Goal: Task Accomplishment & Management: Complete application form

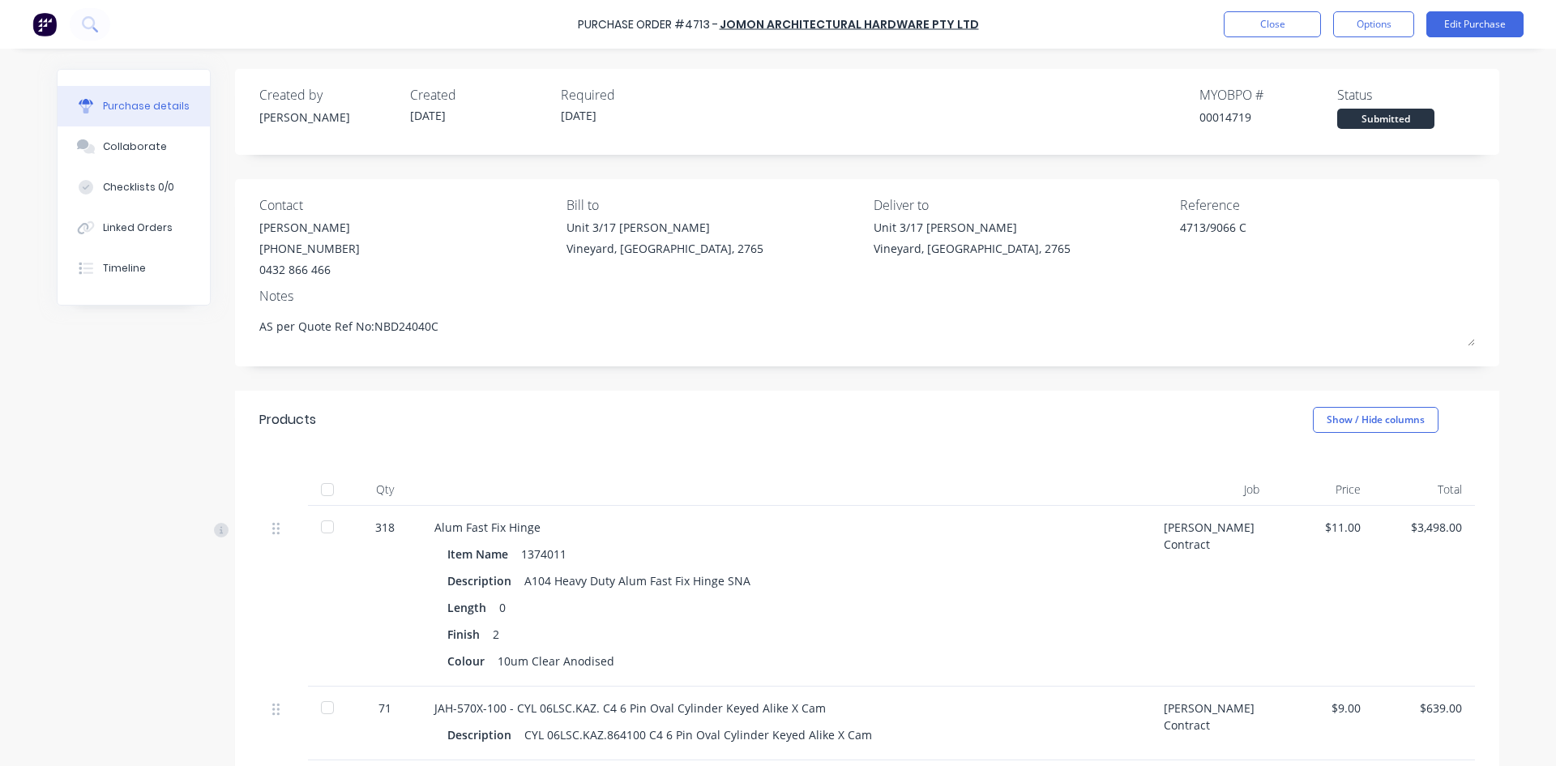
scroll to position [81, 0]
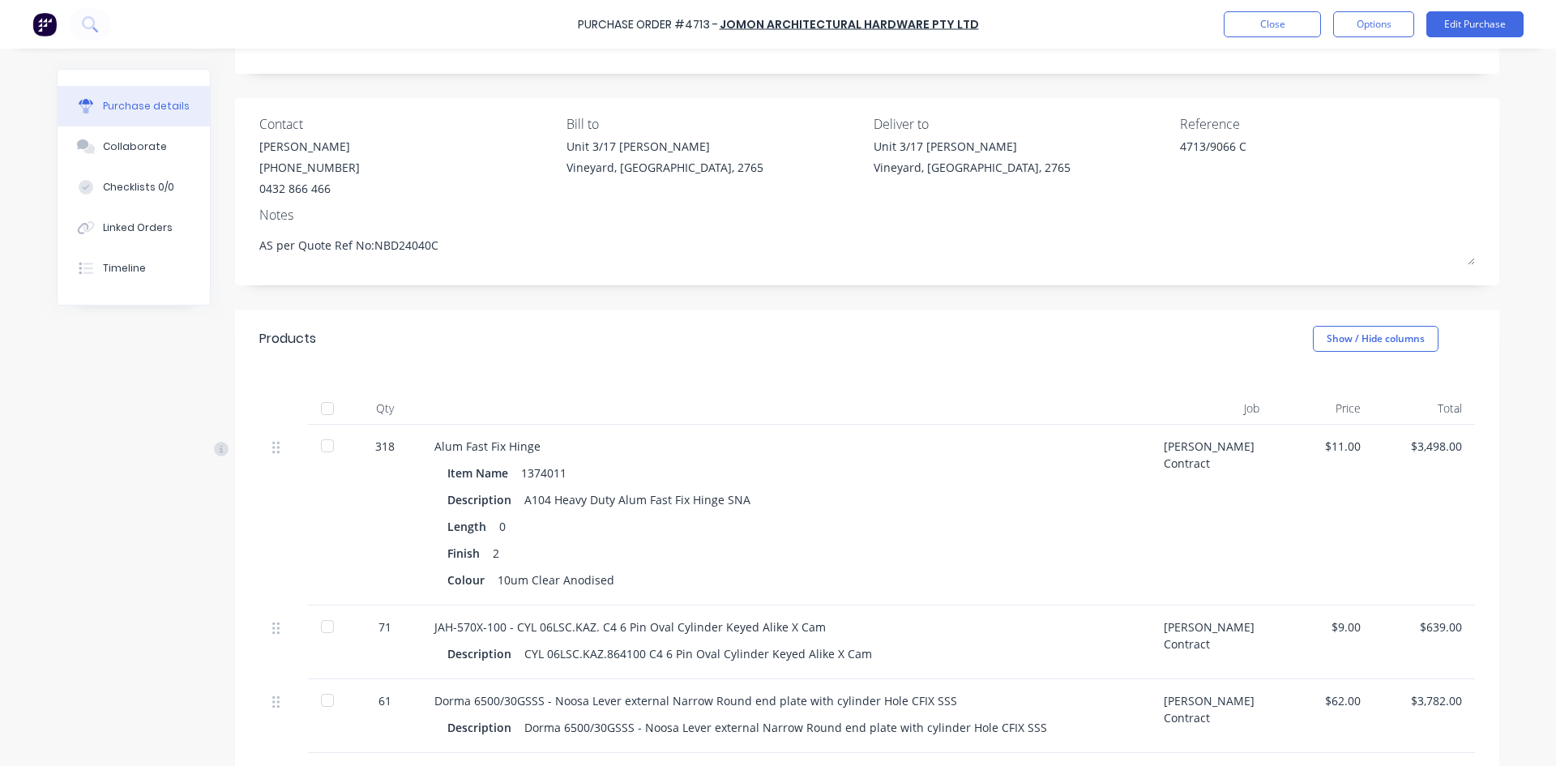
type textarea "x"
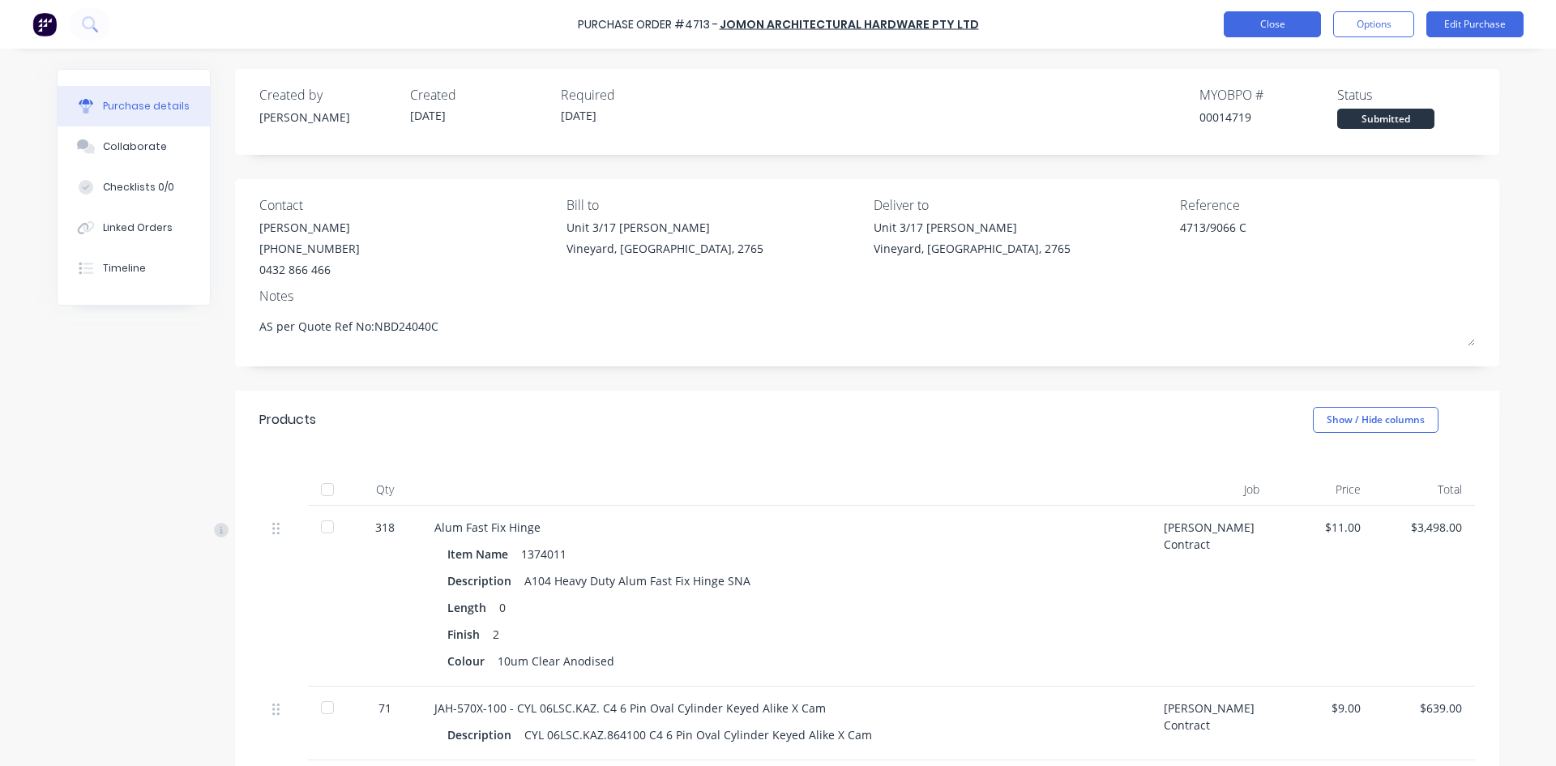
click at [1295, 26] on button "Close" at bounding box center [1271, 24] width 97 height 26
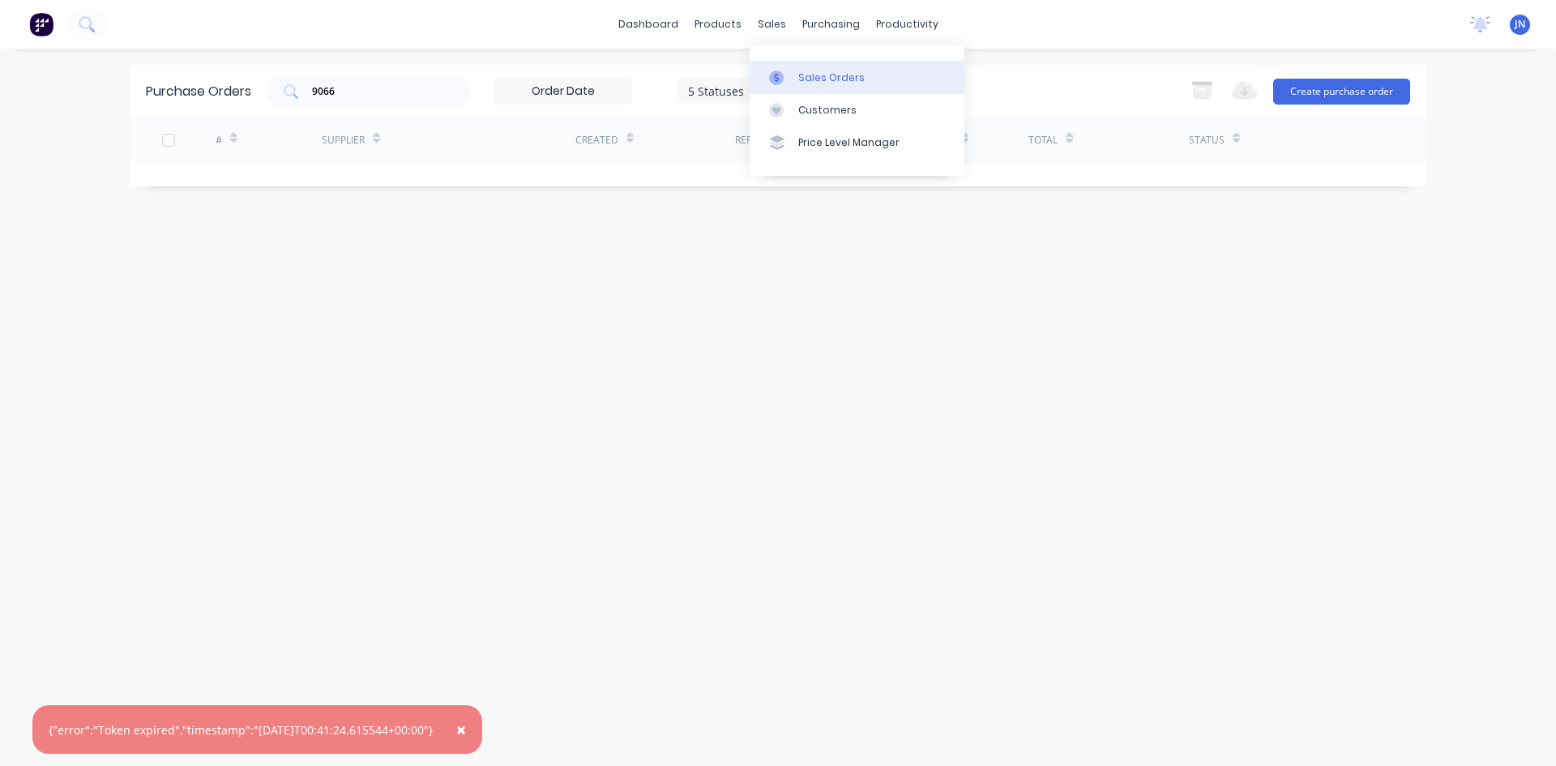
click at [802, 83] on div "Sales Orders" at bounding box center [831, 77] width 66 height 15
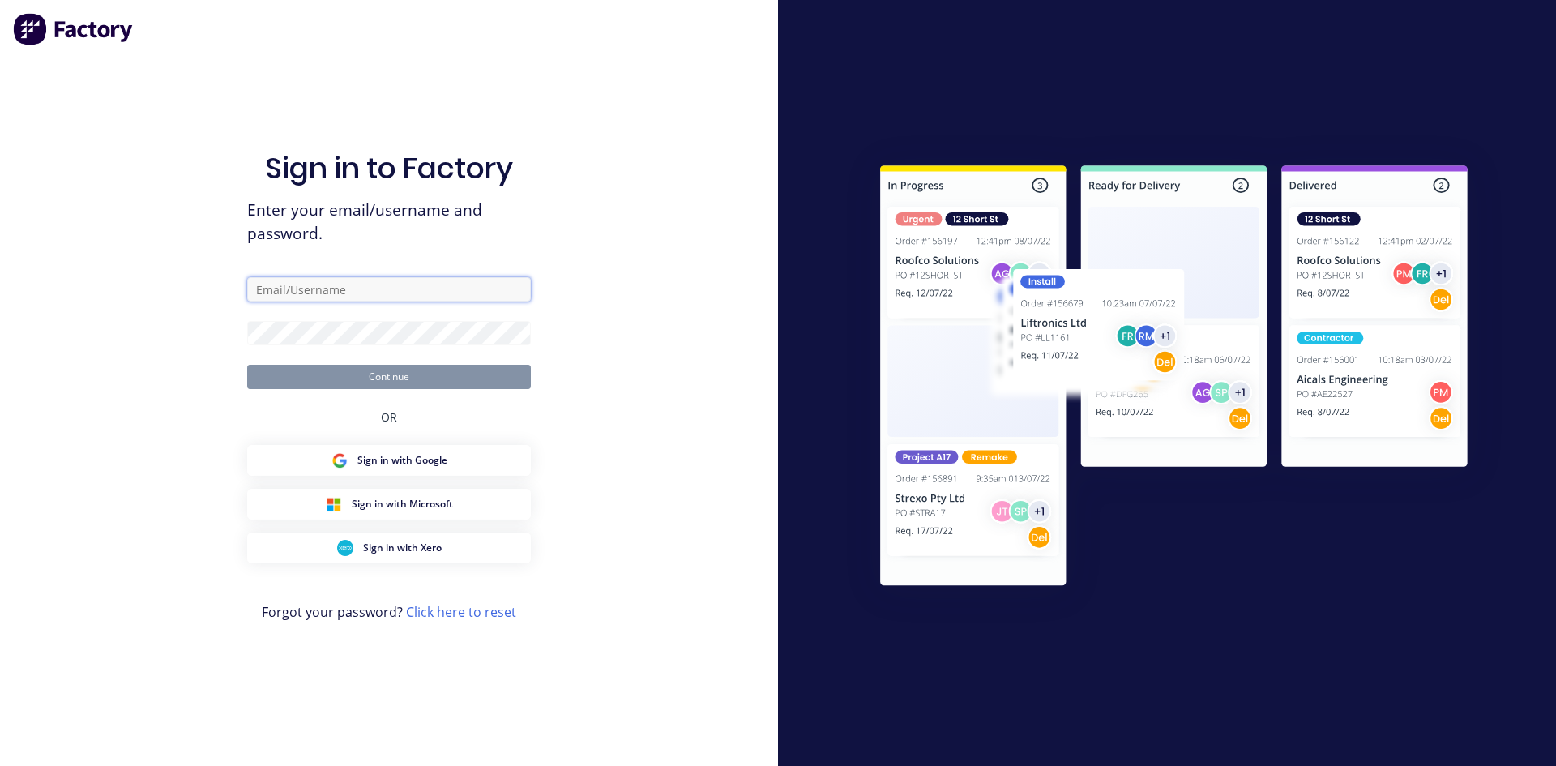
click at [381, 288] on input "text" at bounding box center [389, 289] width 284 height 24
type input "[EMAIL_ADDRESS][DOMAIN_NAME]"
click at [247, 365] on button "Continue" at bounding box center [389, 377] width 284 height 24
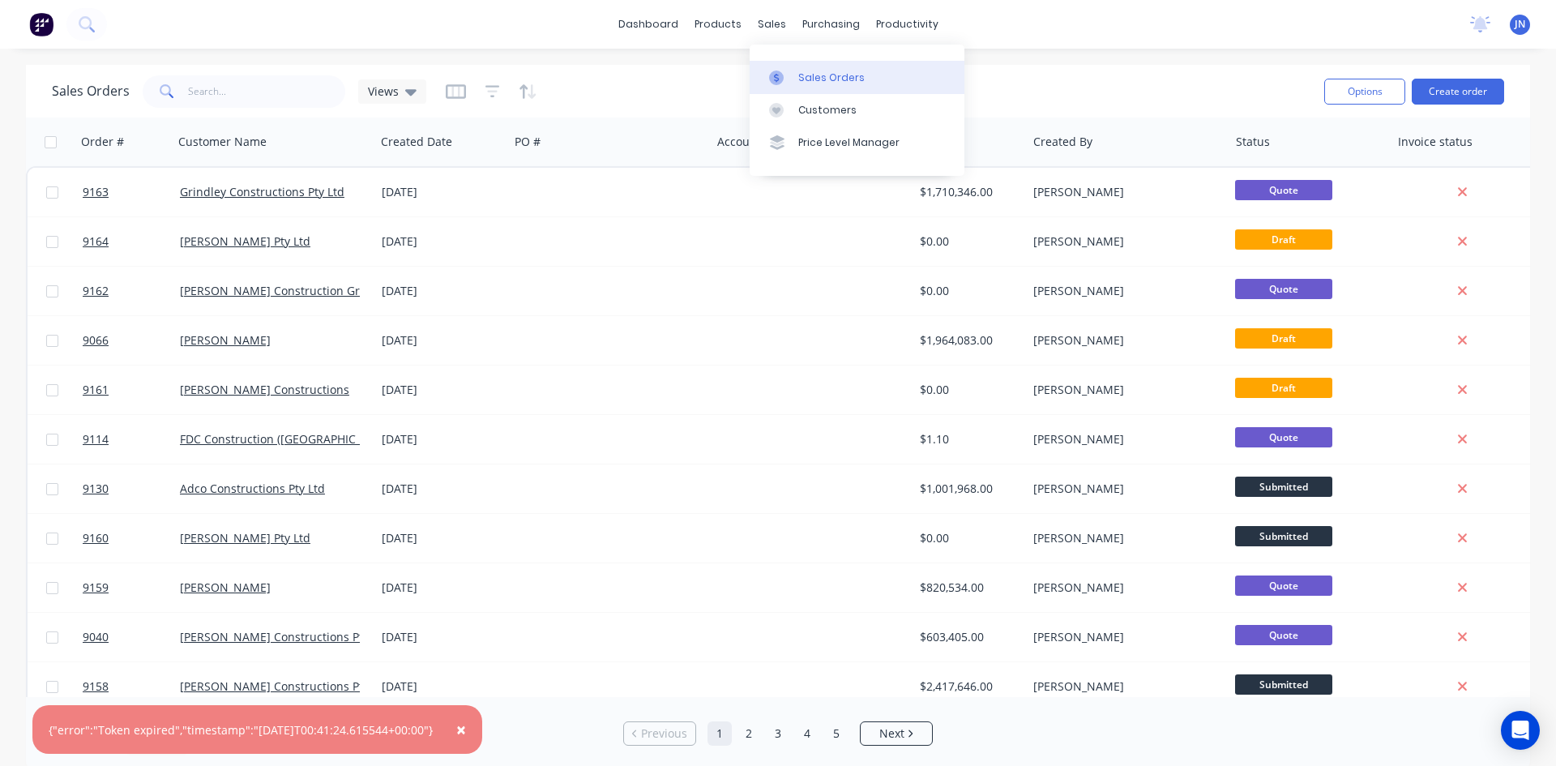
click at [809, 77] on div "Sales Orders" at bounding box center [831, 77] width 66 height 15
click at [1463, 88] on button "Create order" at bounding box center [1457, 92] width 92 height 26
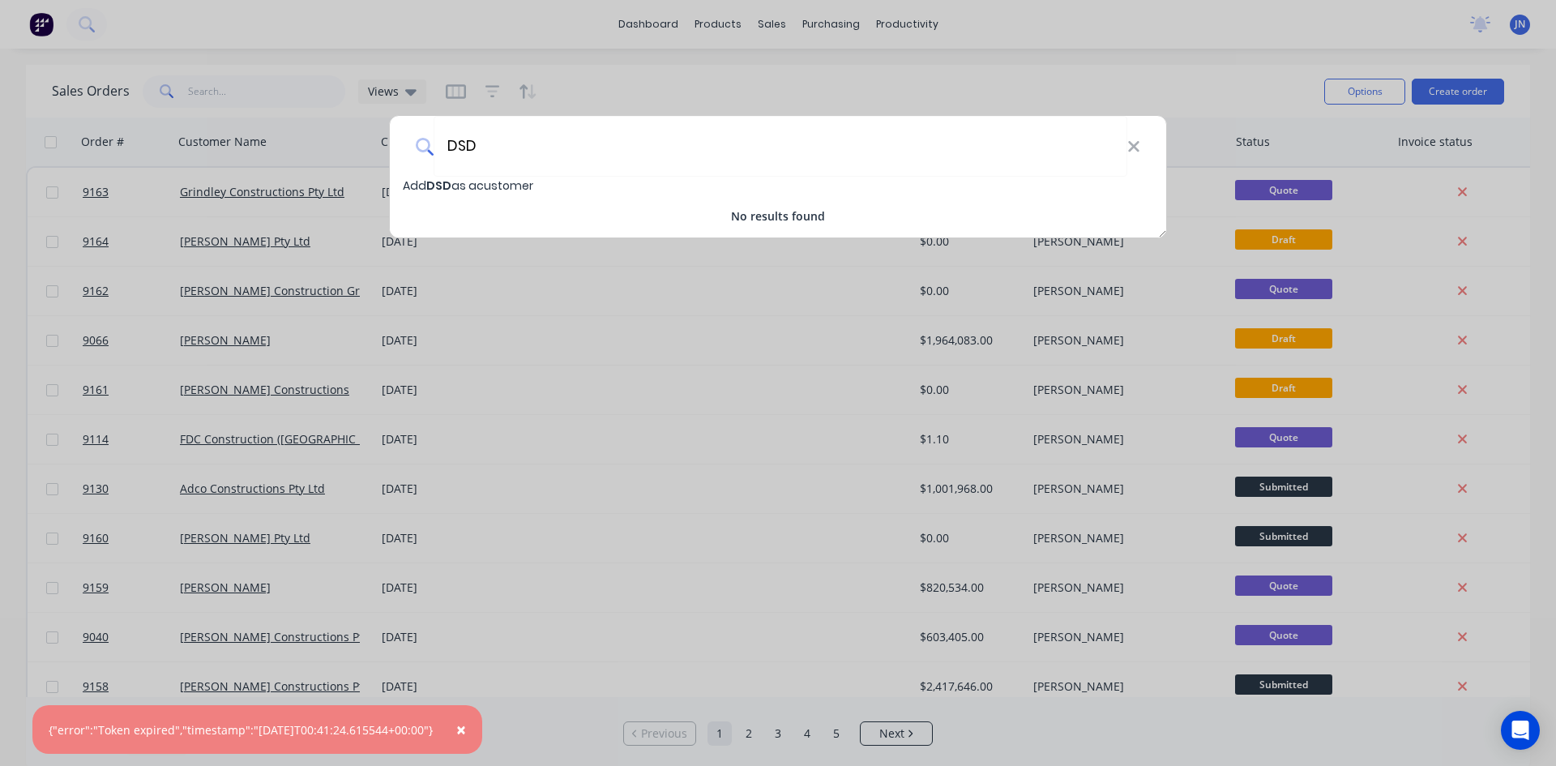
type input "DSD"
click at [509, 184] on span "Add DSD as a customer" at bounding box center [468, 185] width 130 height 16
select select "AU"
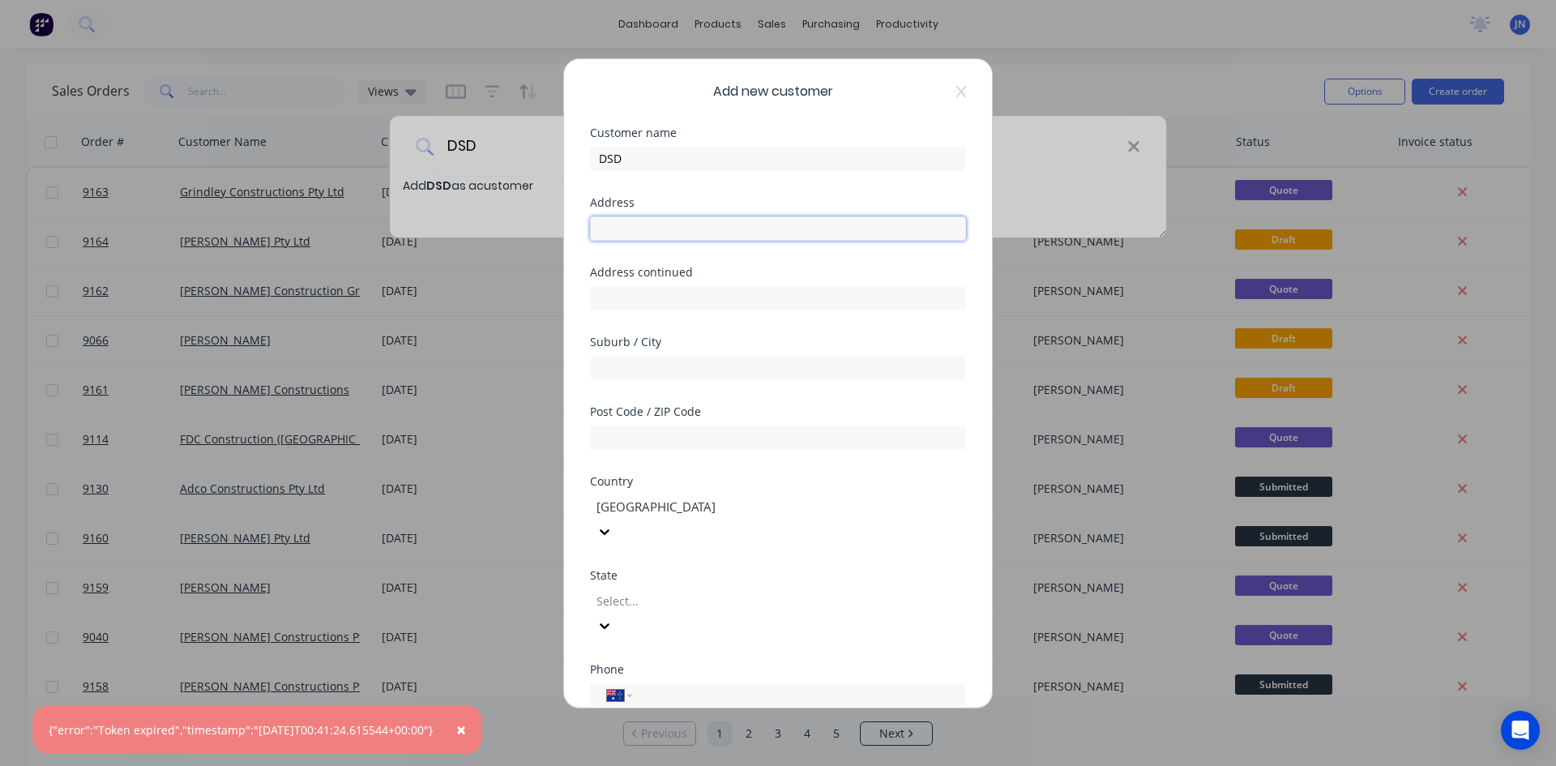
click at [697, 228] on input "text" at bounding box center [778, 228] width 376 height 24
click at [755, 164] on input "DSD" at bounding box center [778, 159] width 376 height 24
click at [755, 163] on input "DSD Grou[p" at bounding box center [778, 159] width 376 height 24
type input "DSD Group"
type input "Suite 1.03, 21 Solent Circuit"
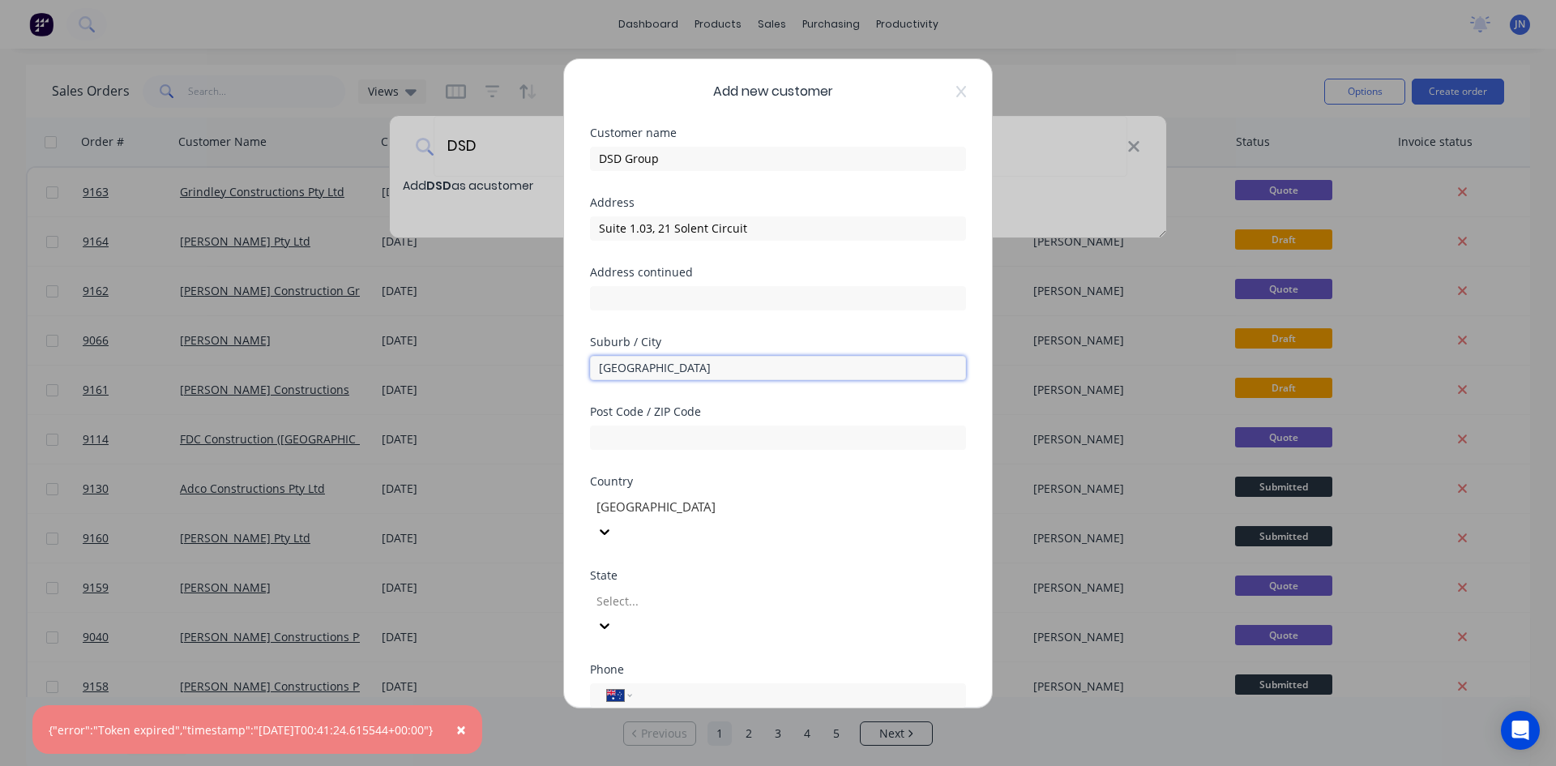
type input "[GEOGRAPHIC_DATA]"
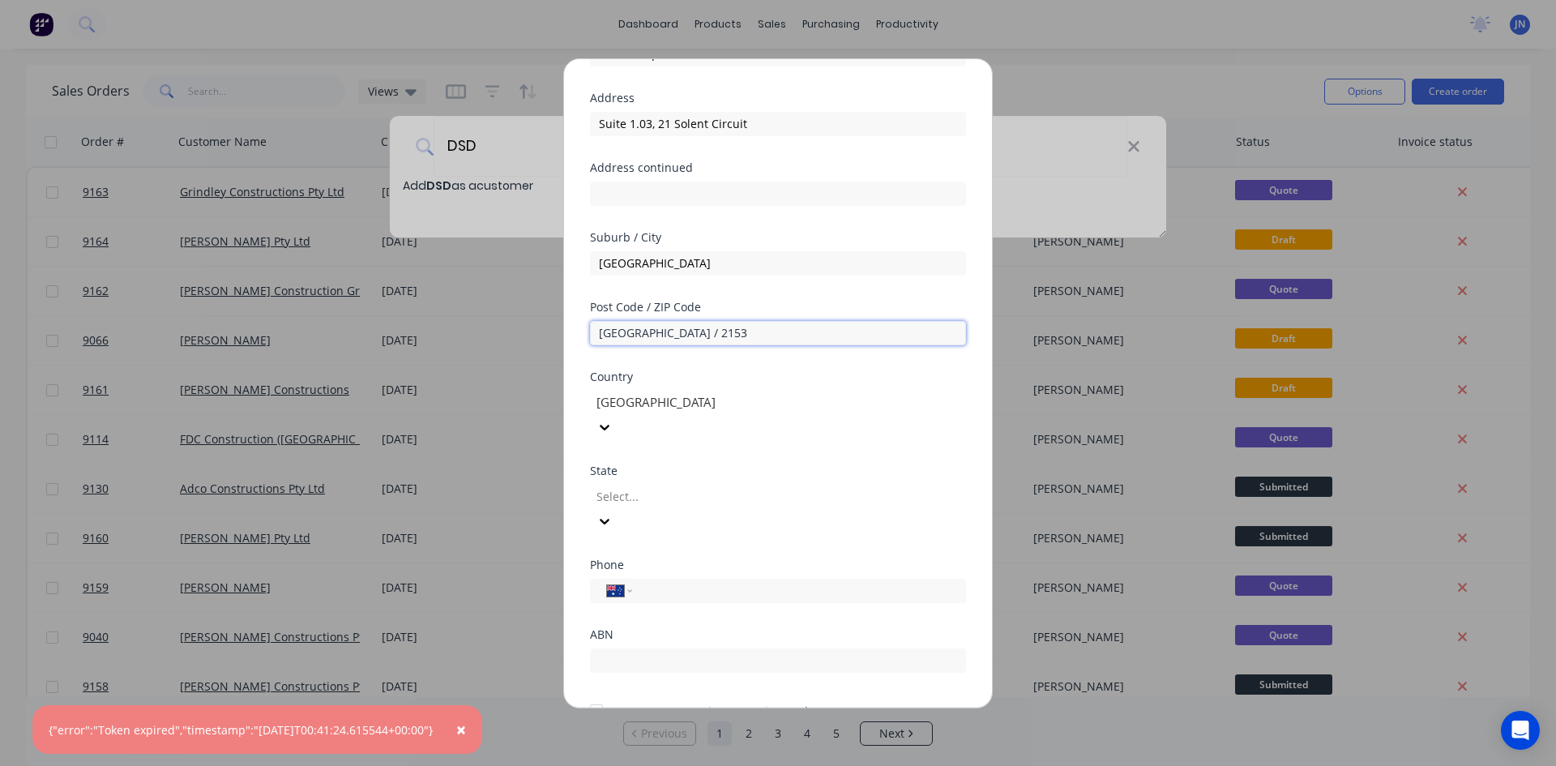
scroll to position [143, 0]
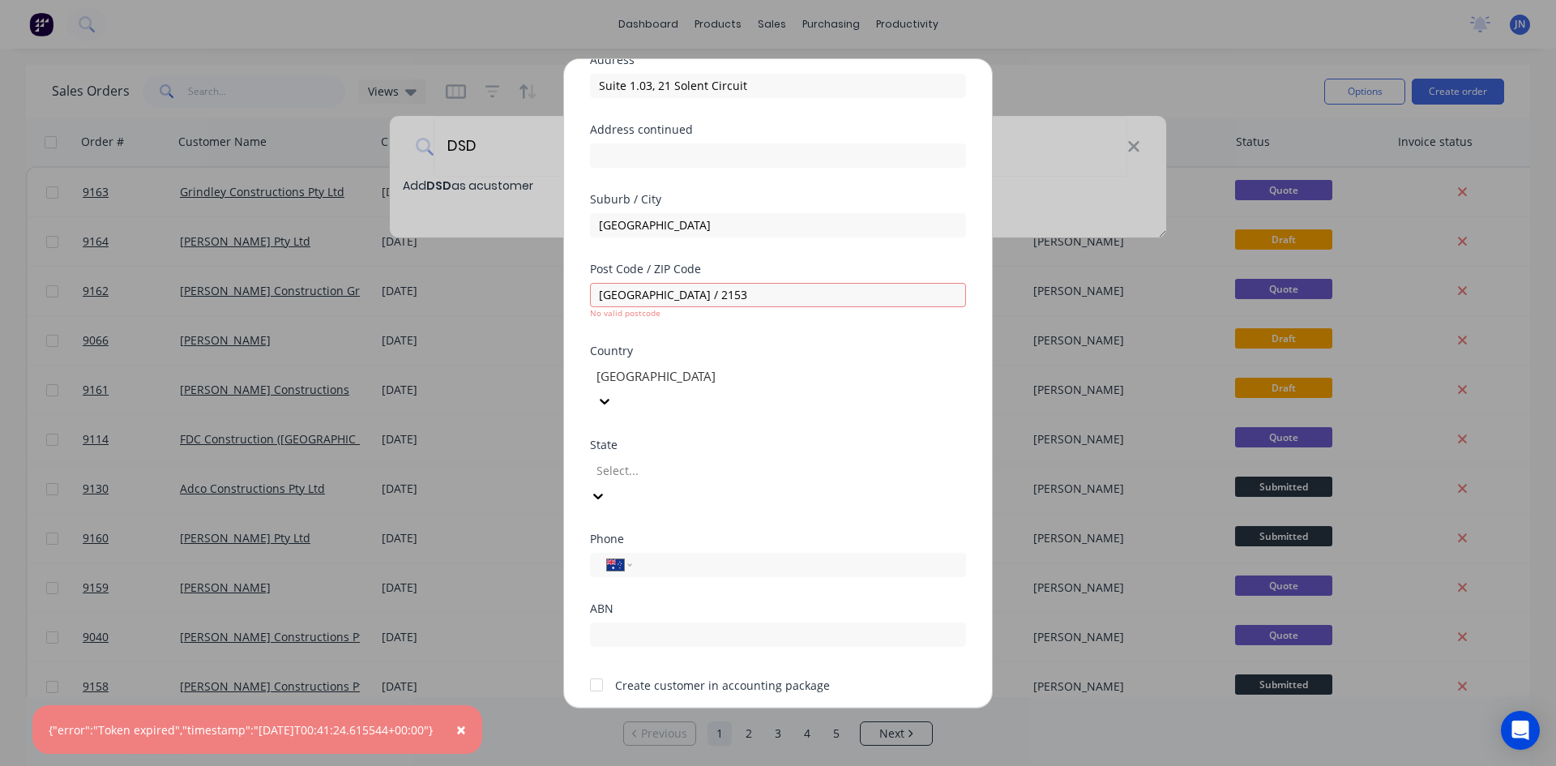
click at [673, 439] on div "State 8 results available. Use Up and Down to choose options, press Enter to se…" at bounding box center [778, 473] width 376 height 68
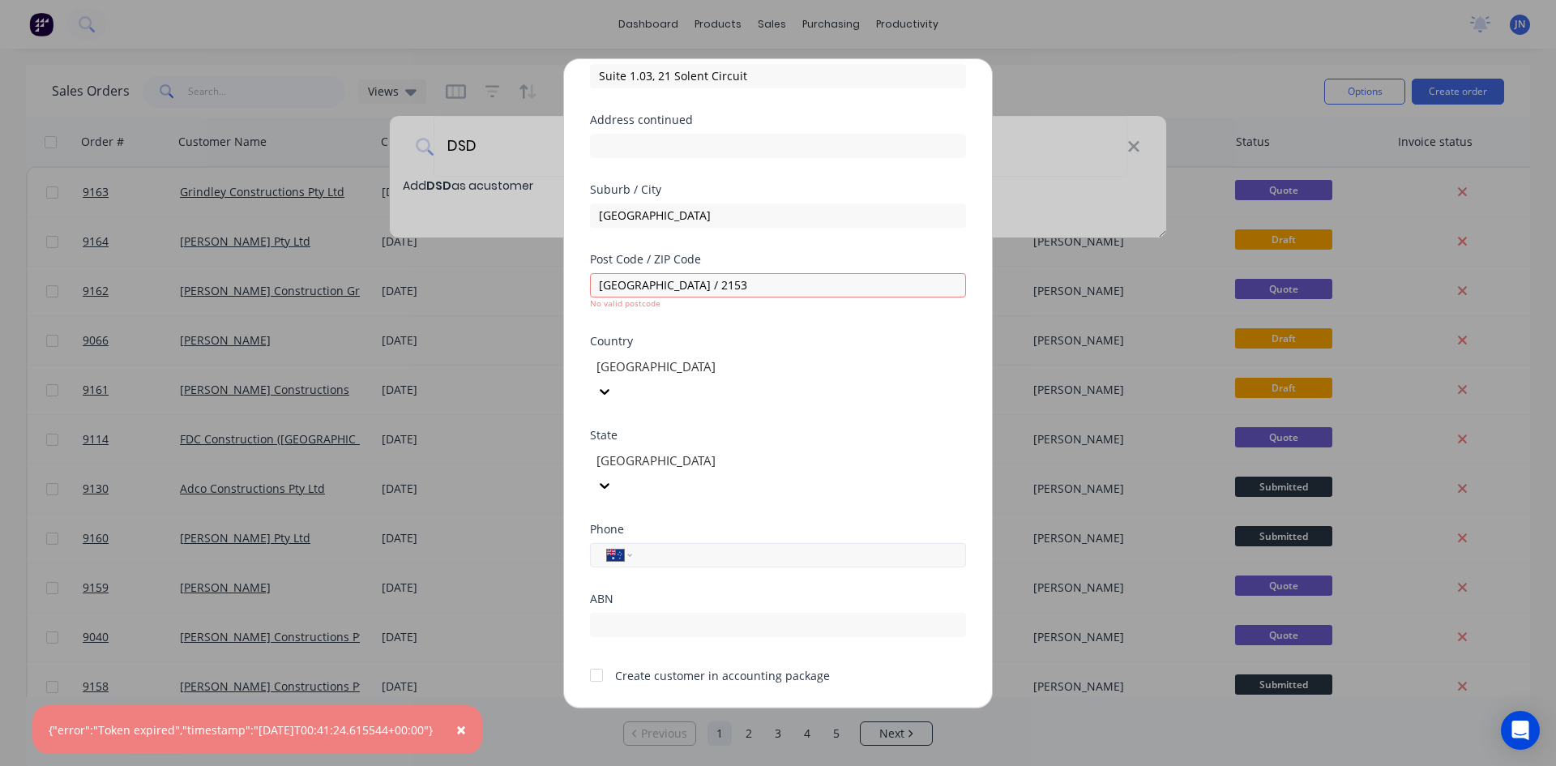
scroll to position [155, 0]
click at [677, 278] on input "[GEOGRAPHIC_DATA] / 2153" at bounding box center [778, 283] width 376 height 24
drag, startPoint x: 670, startPoint y: 279, endPoint x: 626, endPoint y: 289, distance: 45.0
click at [626, 289] on input "[GEOGRAPHIC_DATA] / 2153" at bounding box center [778, 283] width 376 height 24
type input "N"
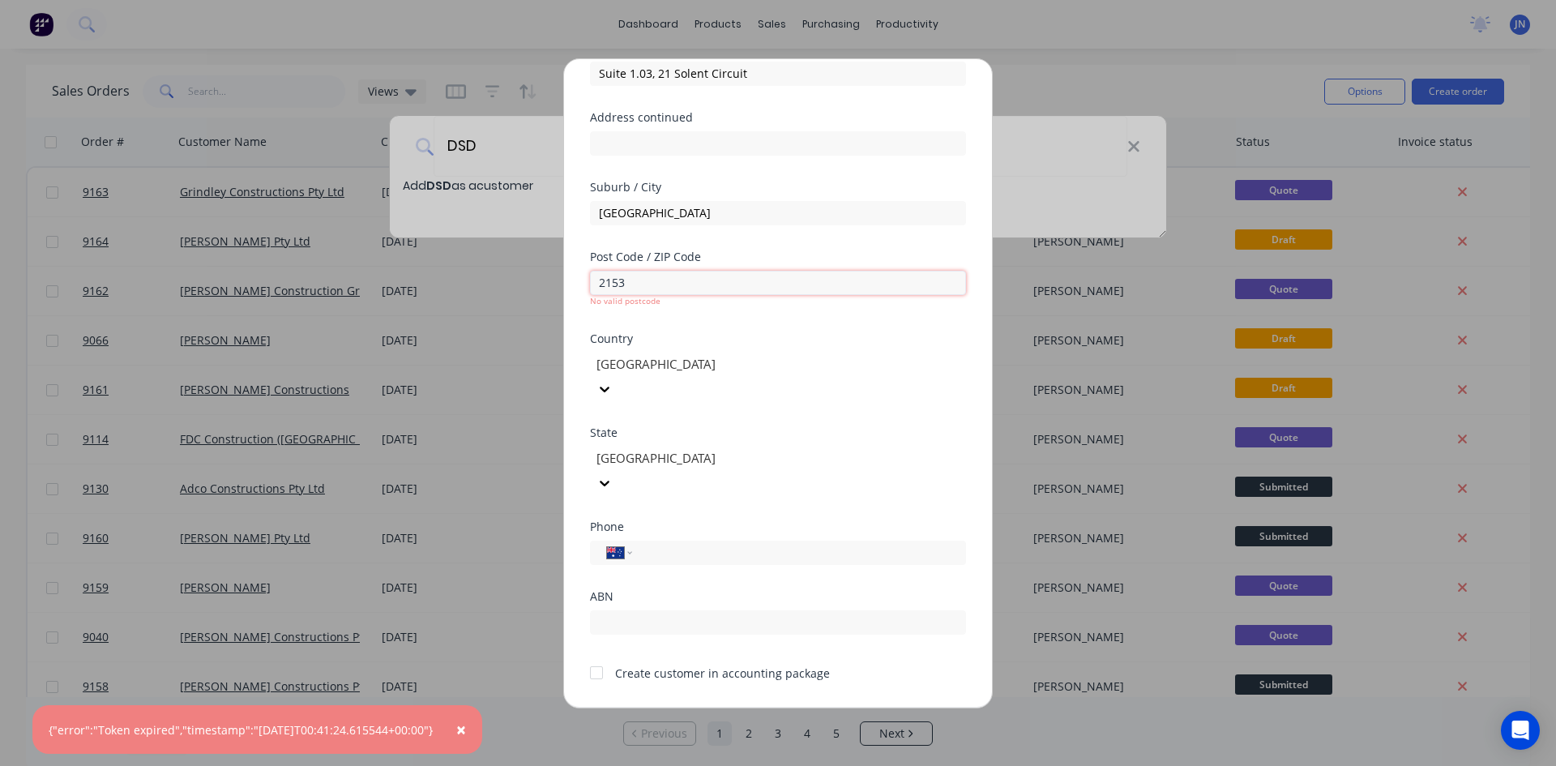
type input "2153"
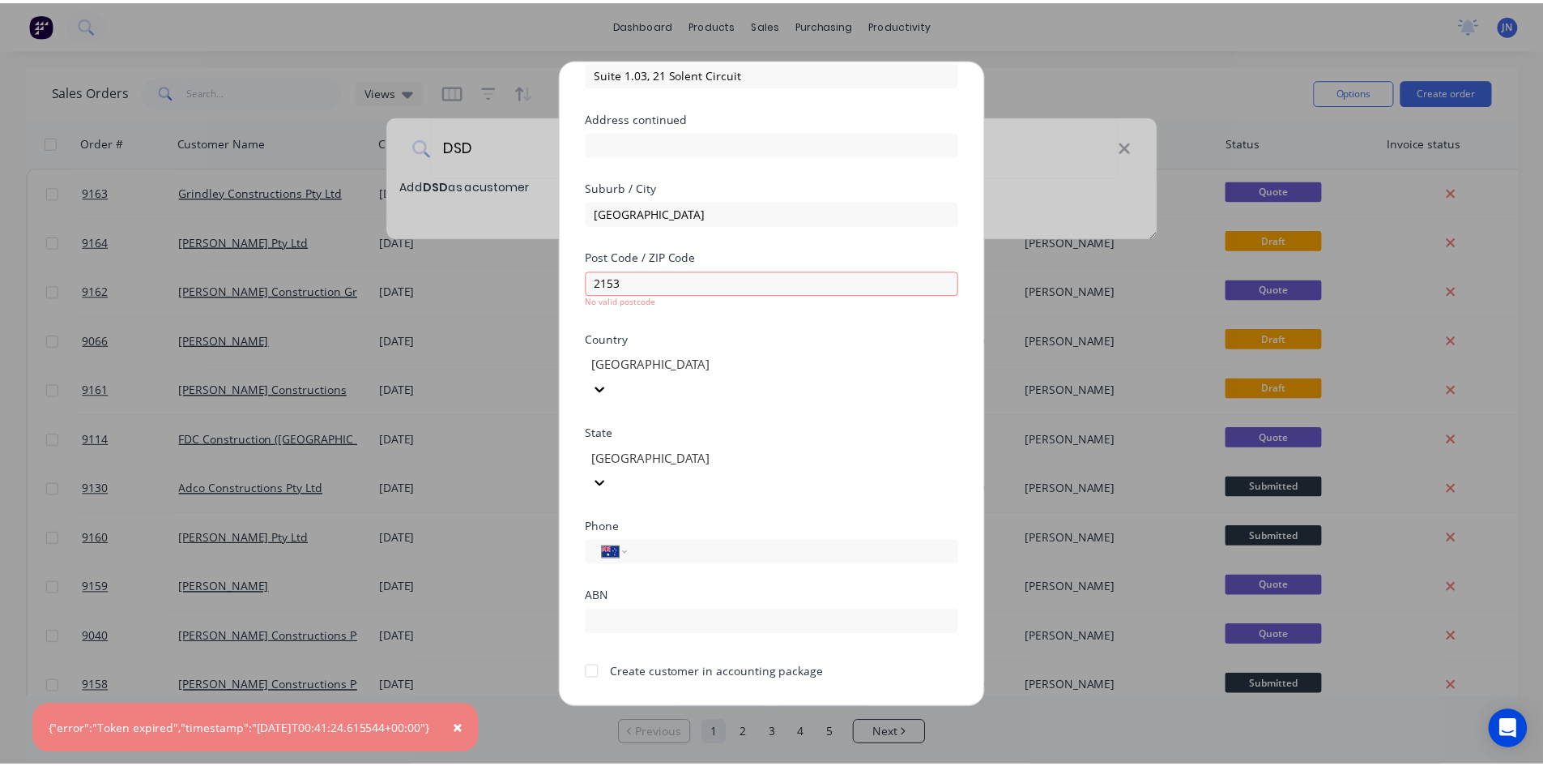
scroll to position [143, 0]
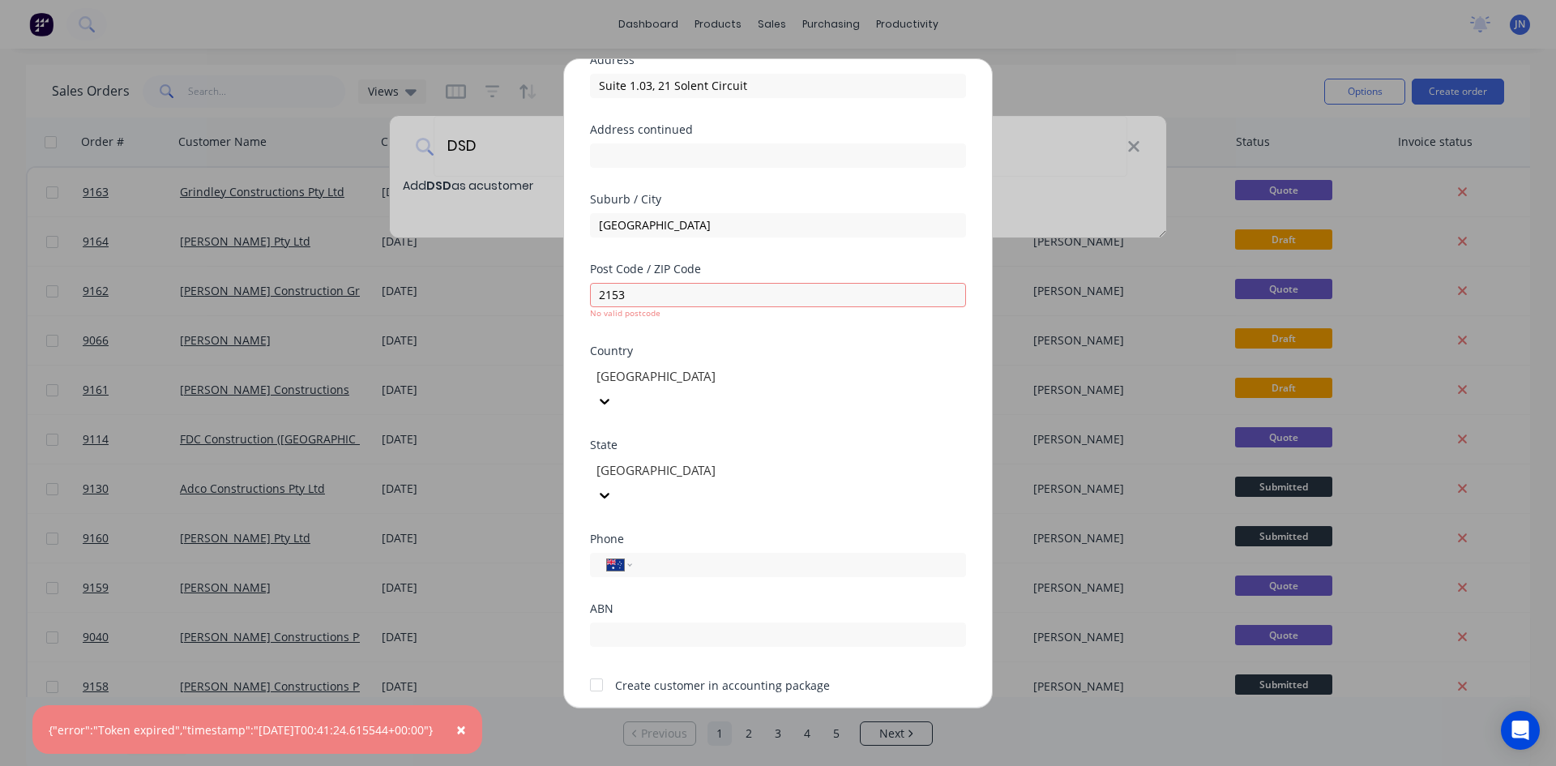
click at [674, 618] on div at bounding box center [778, 632] width 376 height 28
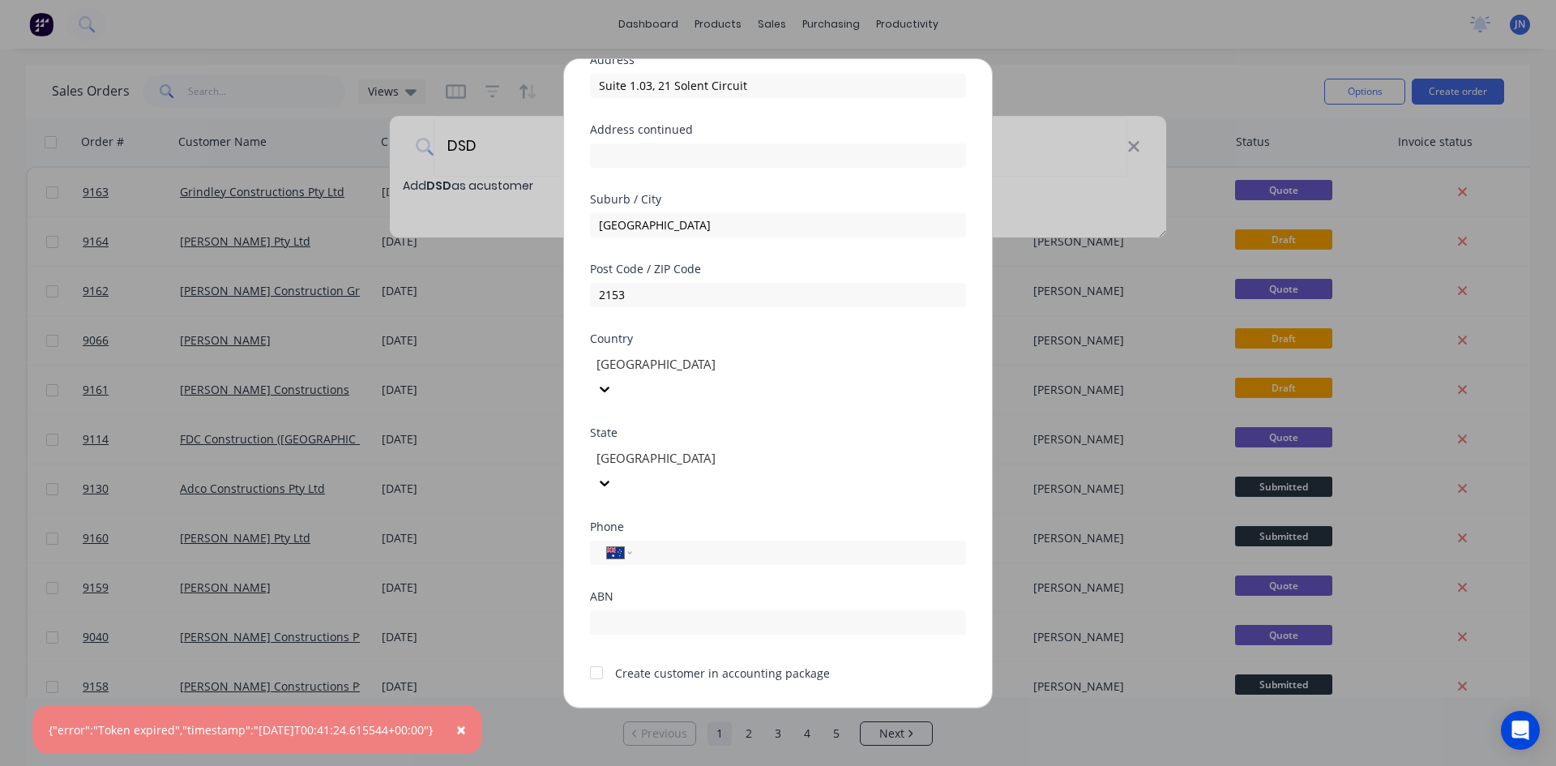
click at [635, 594] on div "ABN" at bounding box center [778, 626] width 376 height 70
click at [643, 610] on input "text" at bounding box center [778, 622] width 376 height 24
click at [738, 707] on button "Save" at bounding box center [726, 720] width 89 height 26
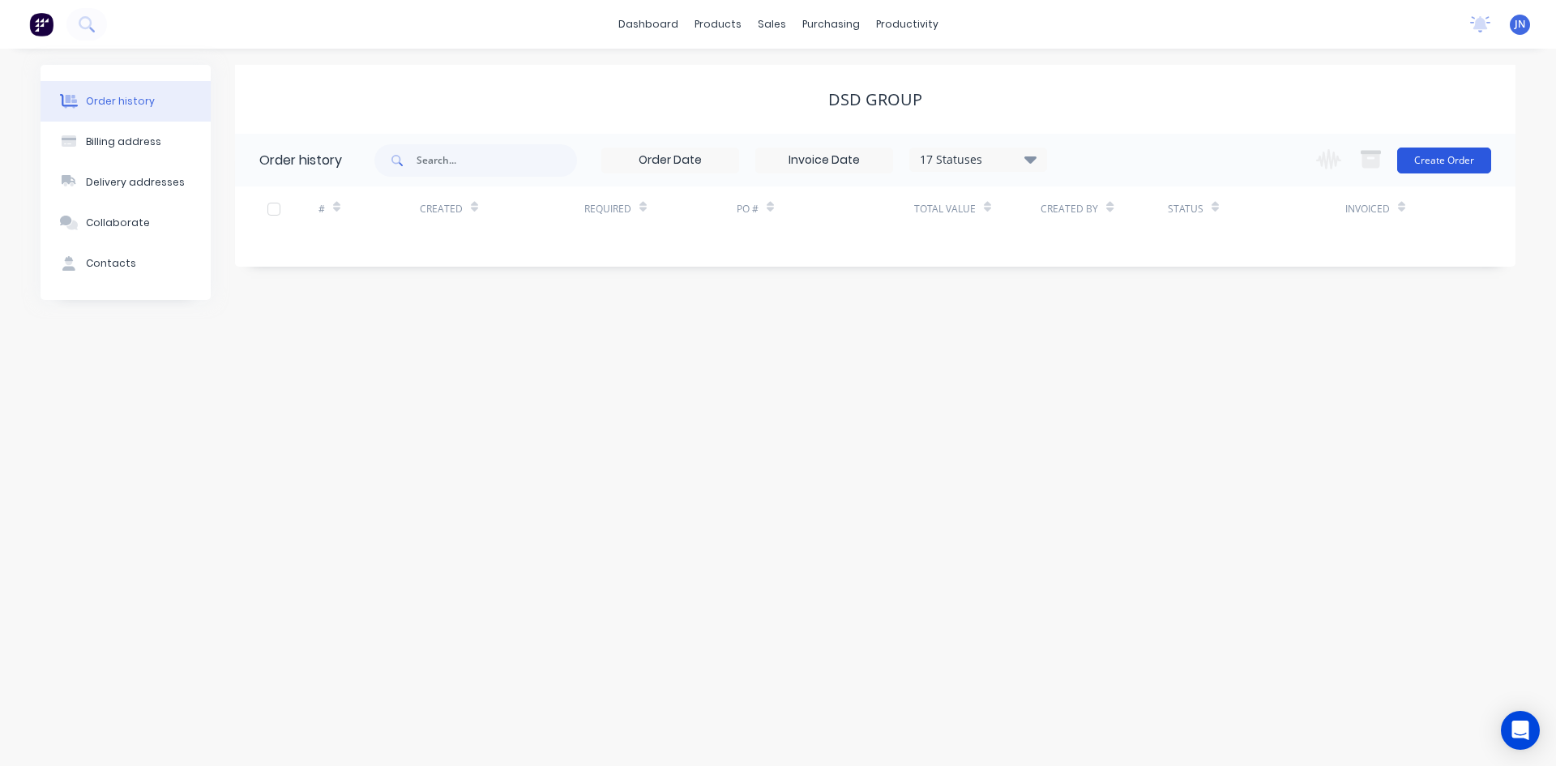
click at [1436, 160] on button "Create Order" at bounding box center [1444, 160] width 94 height 26
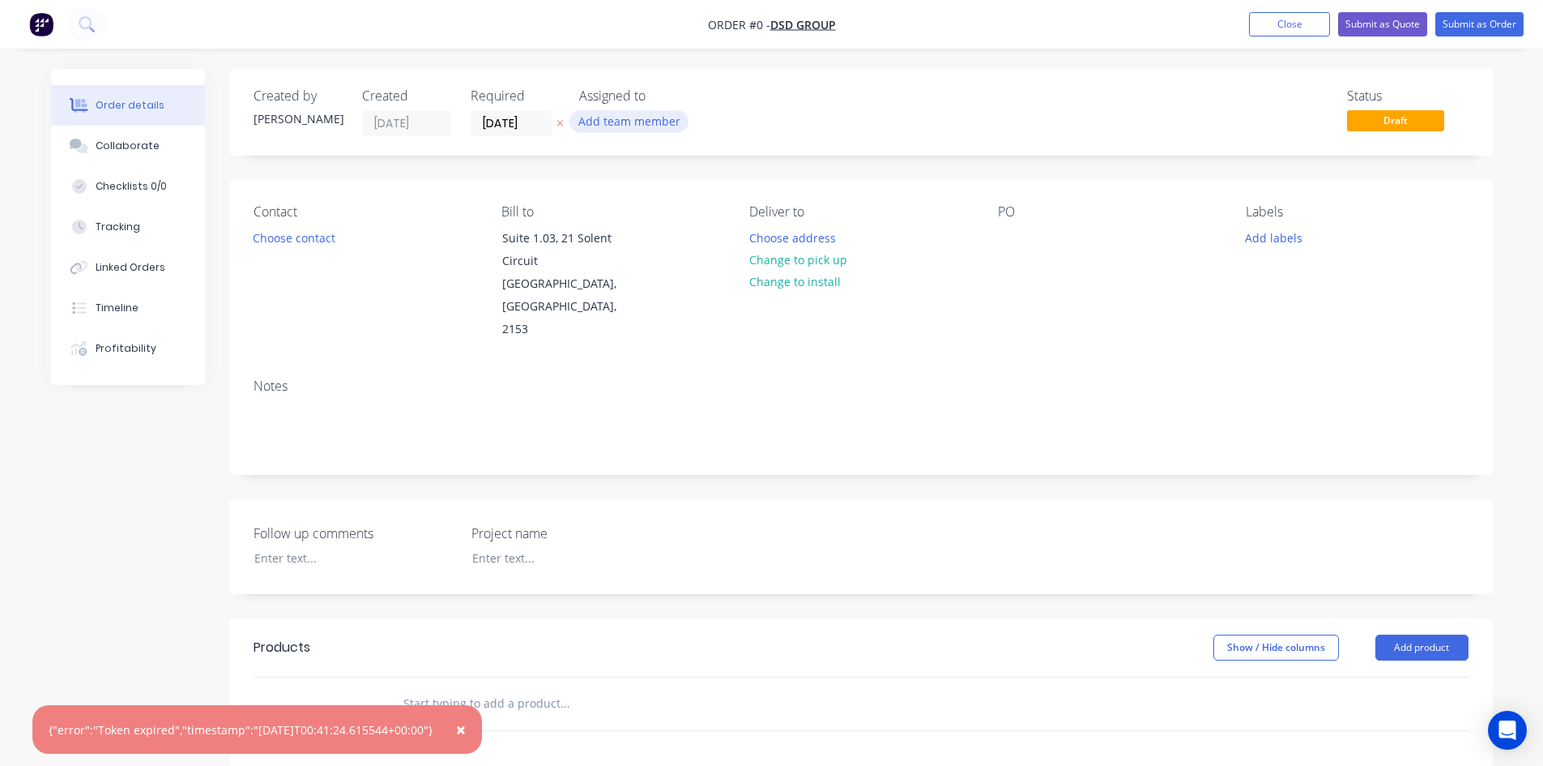
click at [612, 123] on button "Add team member" at bounding box center [629, 121] width 119 height 22
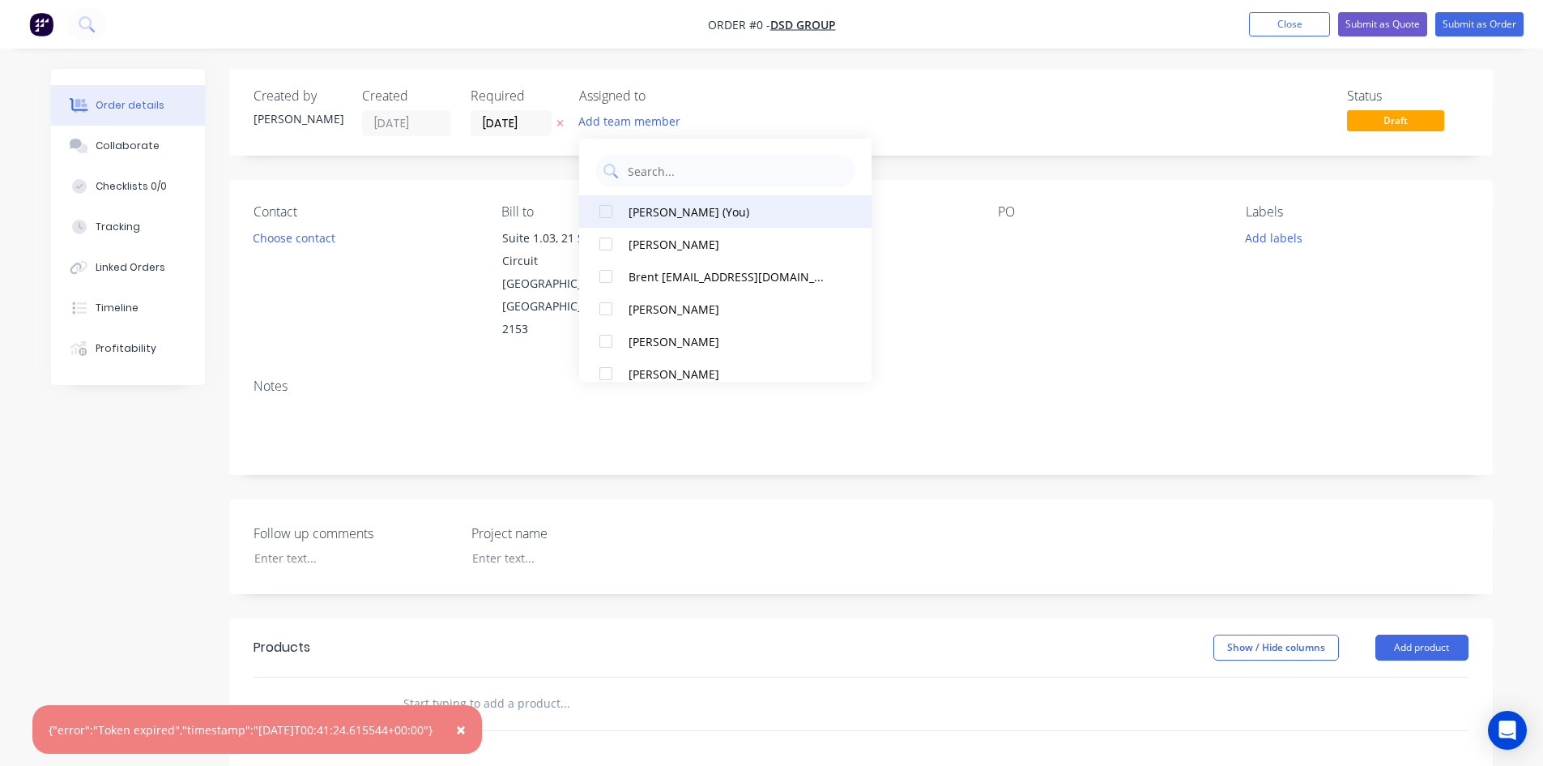
click at [663, 211] on div "[PERSON_NAME] (You)" at bounding box center [730, 211] width 202 height 17
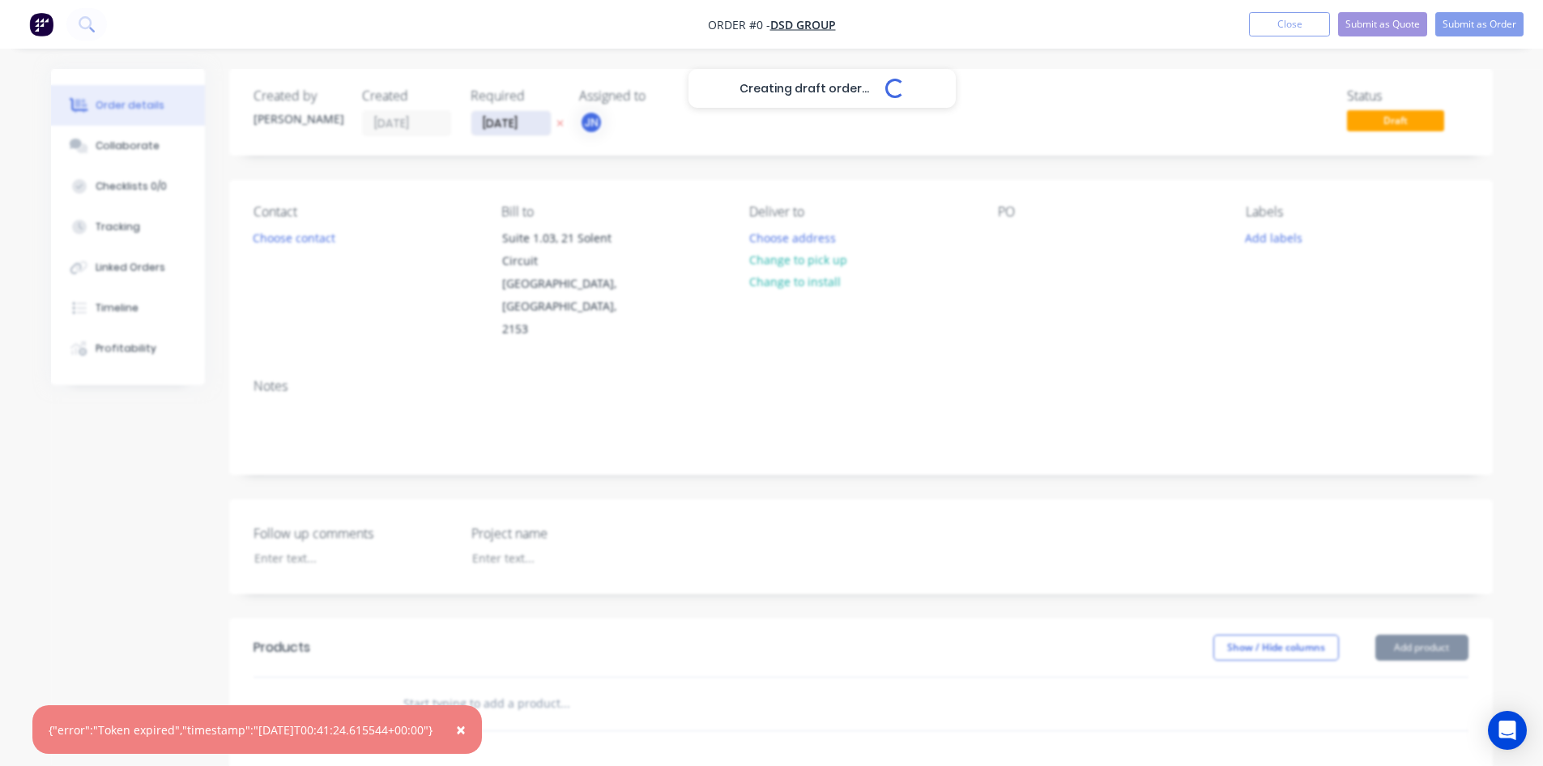
click at [504, 122] on div "Creating draft order... Loading... Order details Collaborate Checklists 0/0 Tra…" at bounding box center [772, 606] width 1475 height 1075
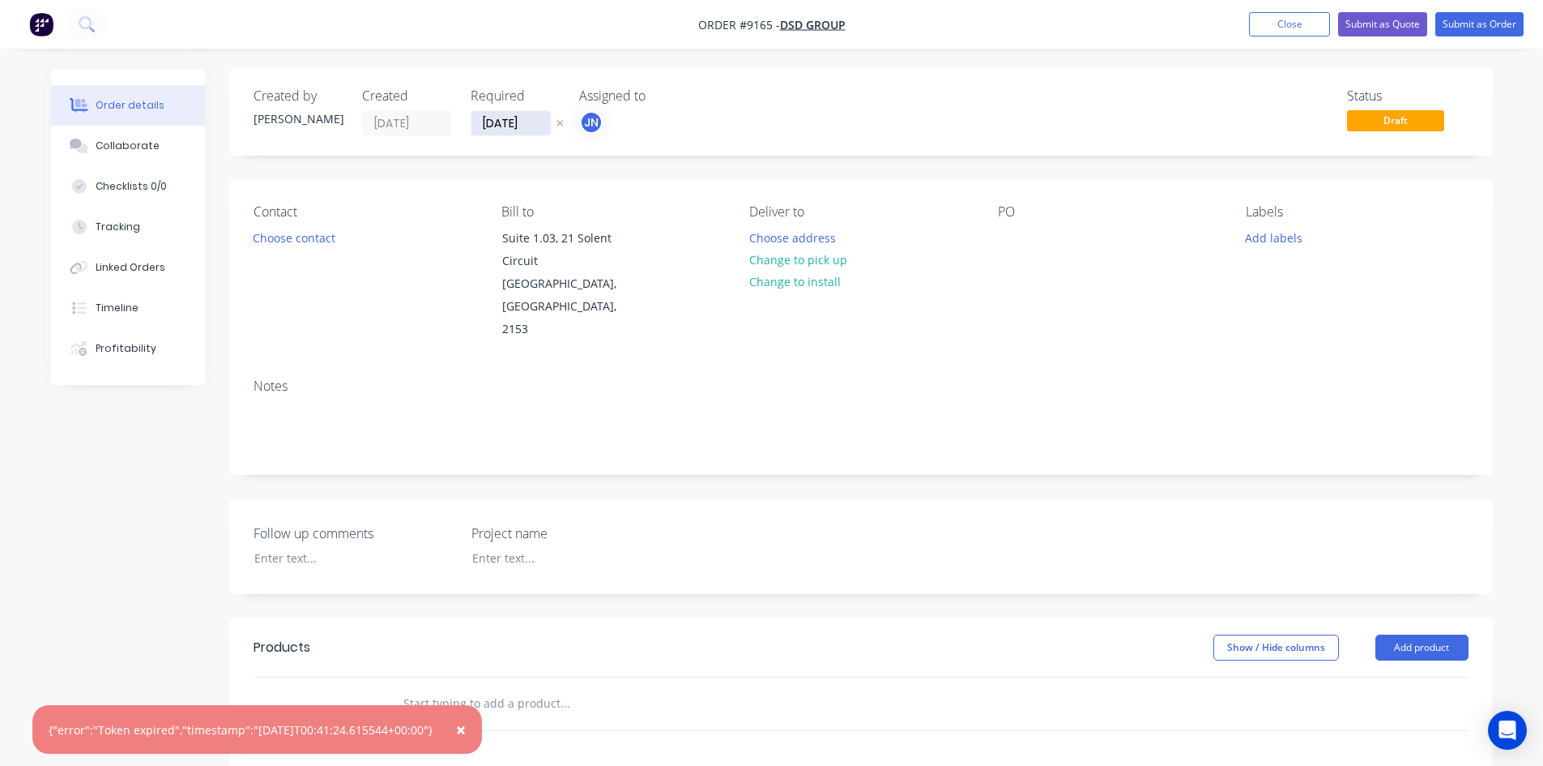
drag, startPoint x: 512, startPoint y: 102, endPoint x: 505, endPoint y: 131, distance: 30.1
click at [506, 126] on div "Required [DATE]" at bounding box center [515, 112] width 89 height 48
click at [505, 130] on input "[DATE]" at bounding box center [511, 123] width 79 height 24
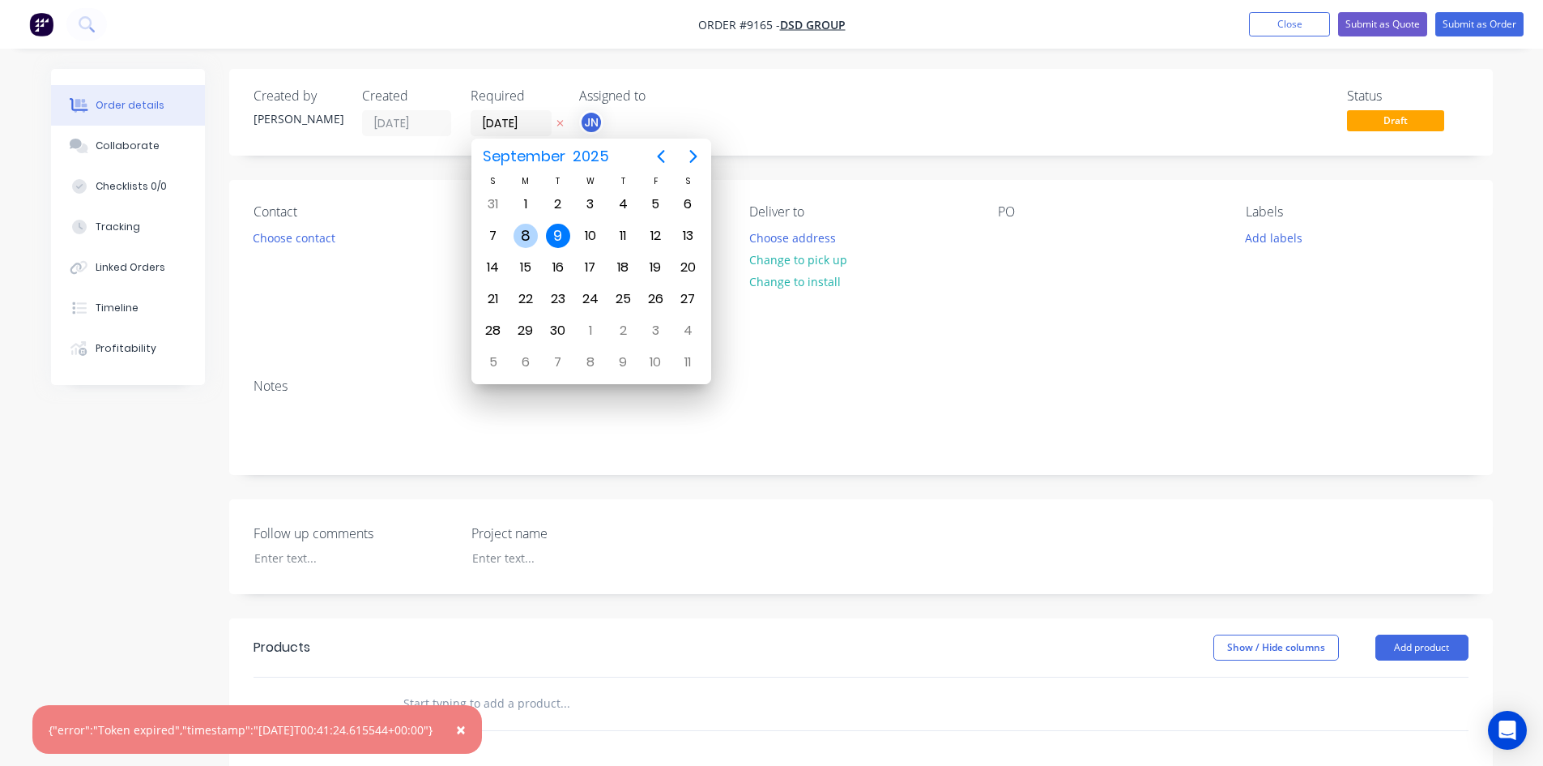
drag, startPoint x: 529, startPoint y: 222, endPoint x: 558, endPoint y: 209, distance: 31.9
click at [528, 223] on div "8" at bounding box center [526, 235] width 32 height 31
type input "[DATE]"
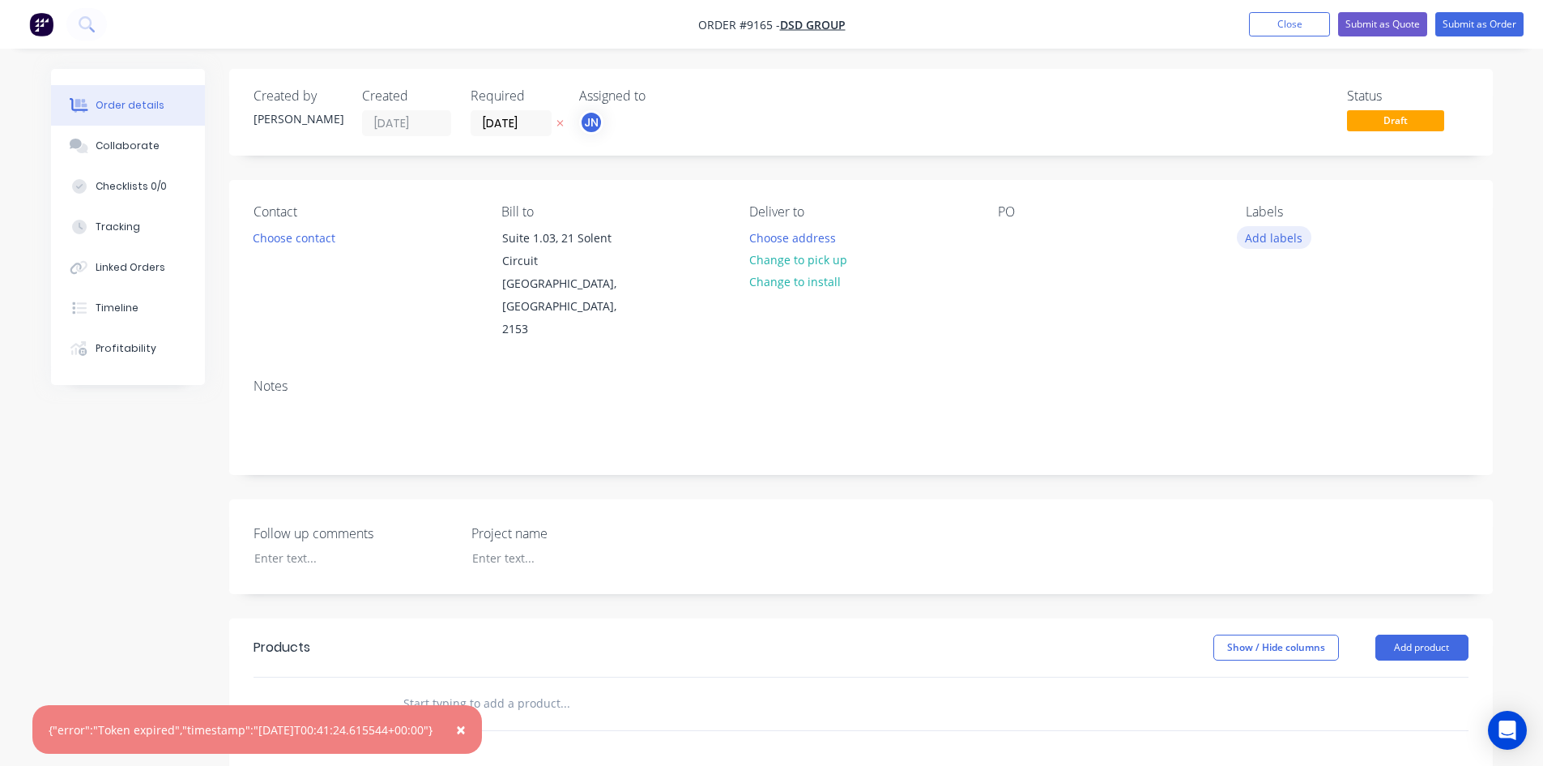
click at [1262, 236] on button "Add labels" at bounding box center [1274, 237] width 75 height 22
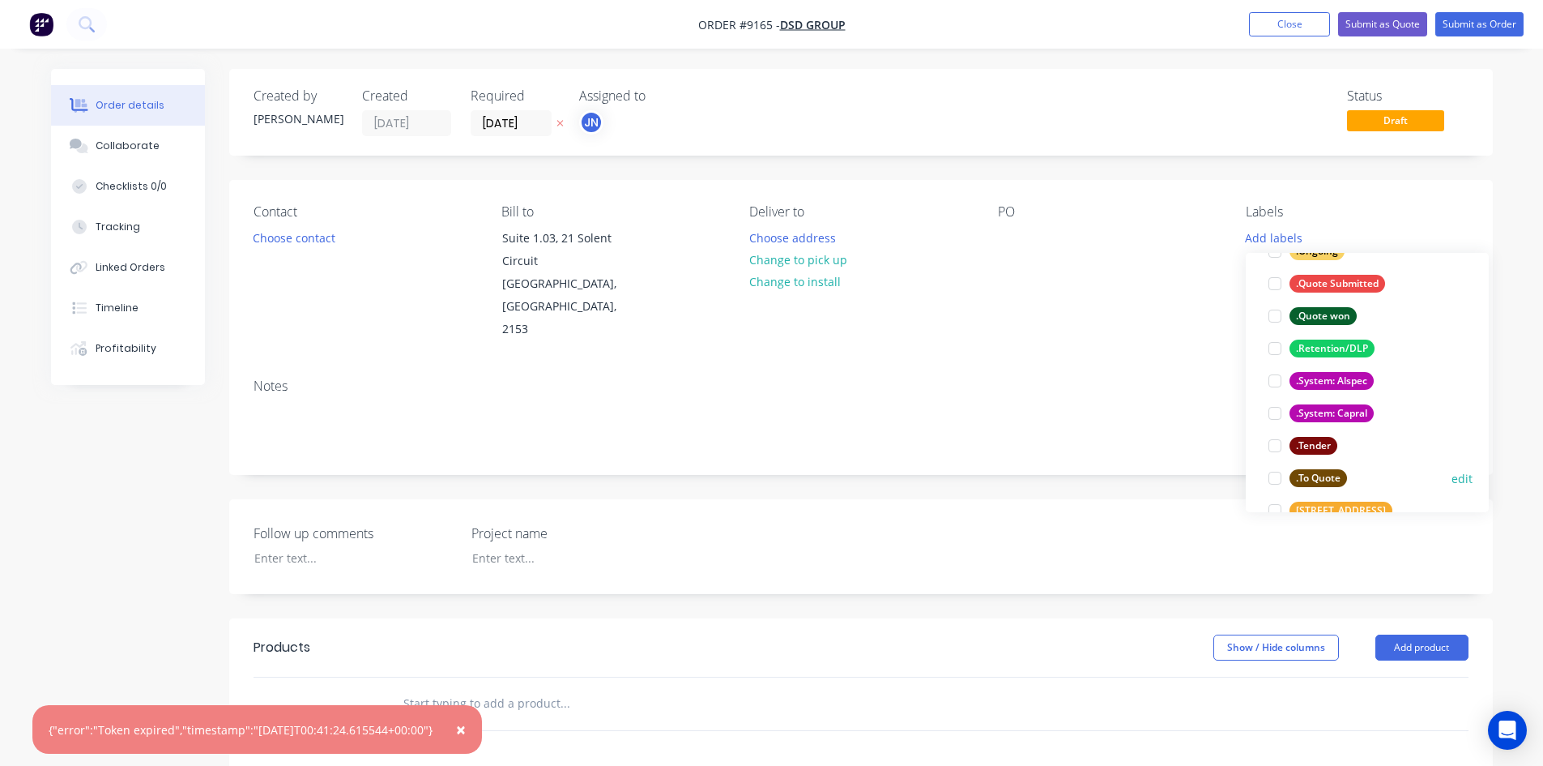
scroll to position [243, 0]
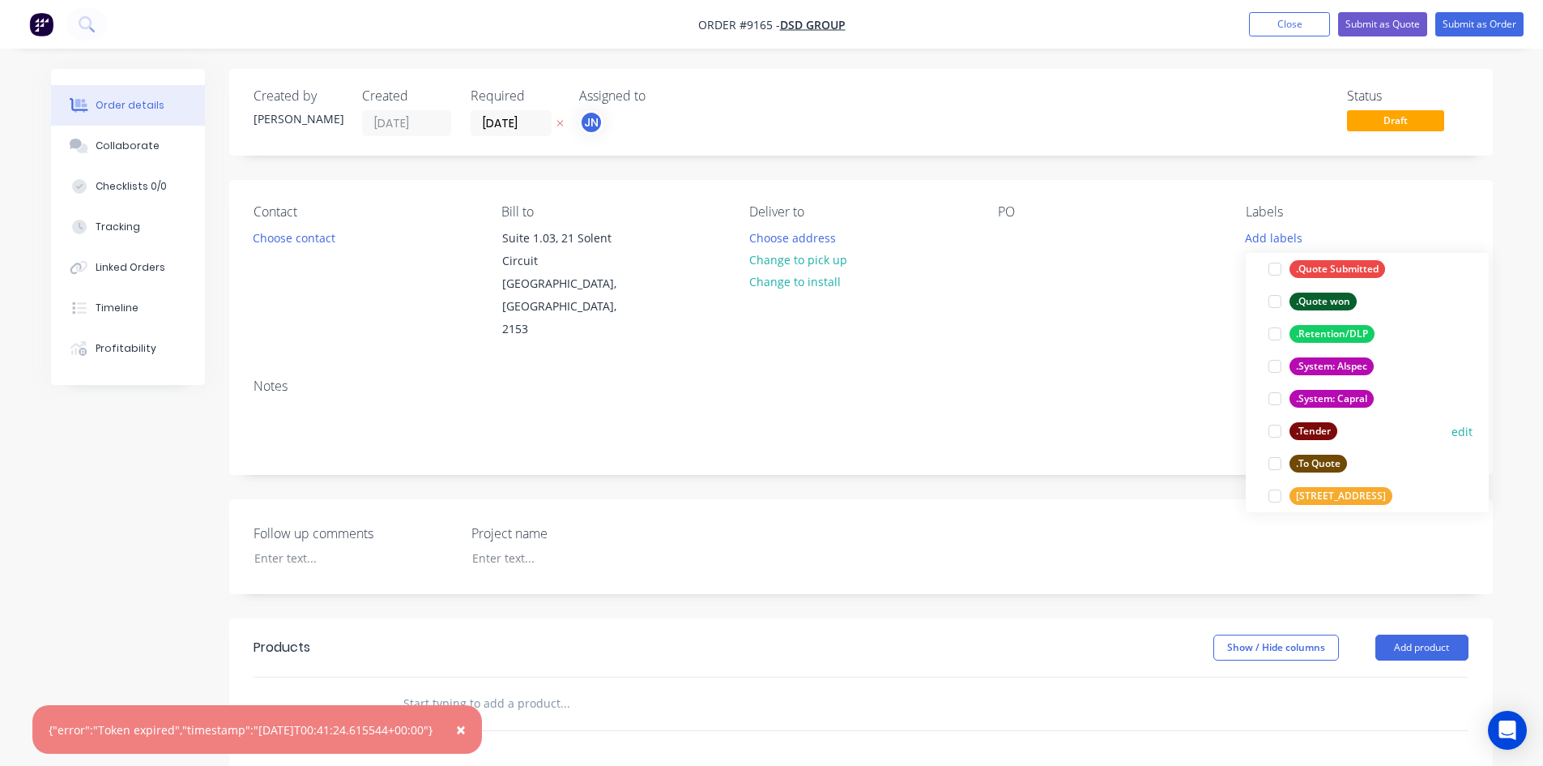
click at [1278, 434] on div at bounding box center [1275, 431] width 32 height 32
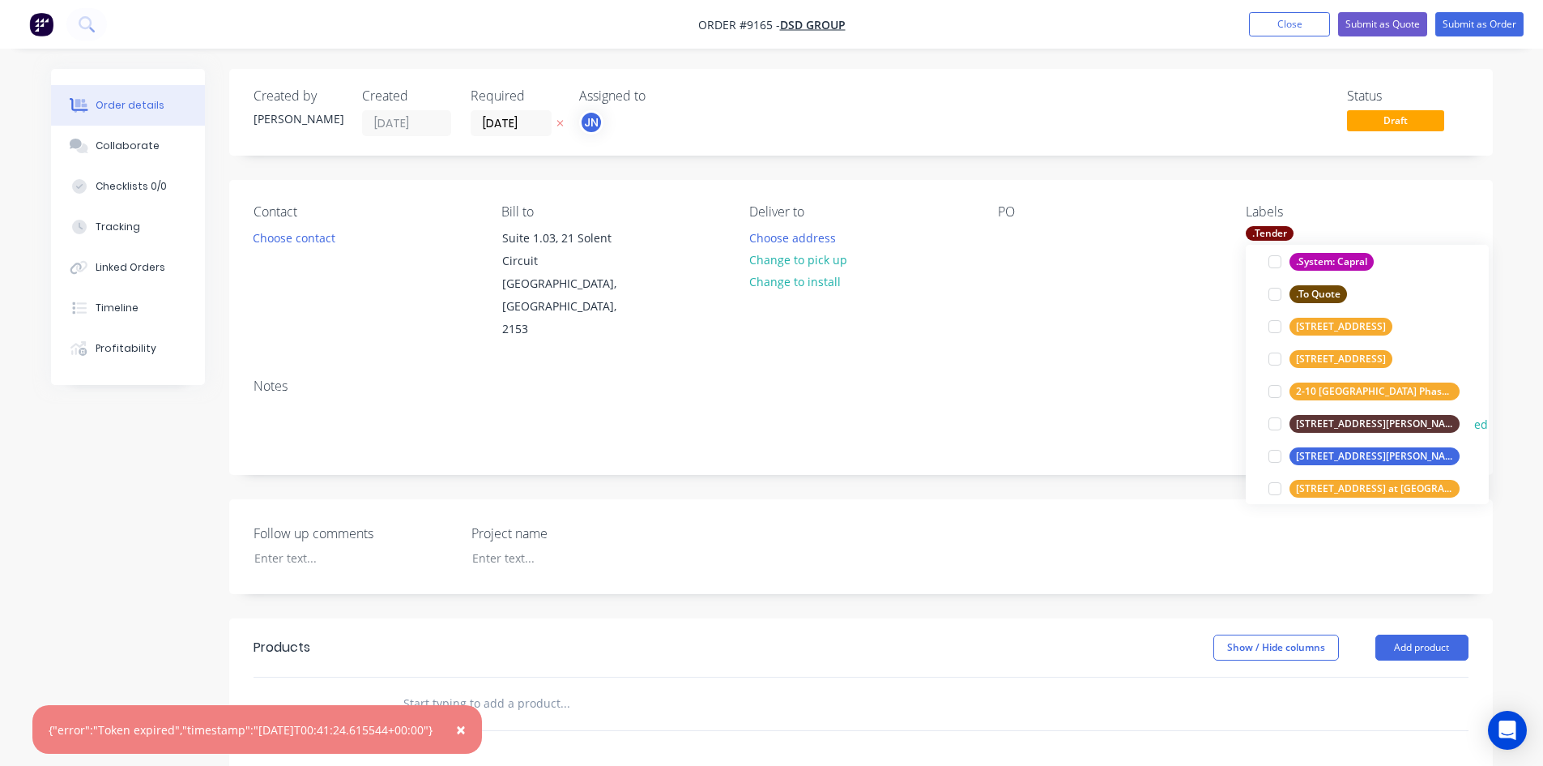
scroll to position [405, 0]
click at [1270, 289] on div at bounding box center [1275, 293] width 32 height 32
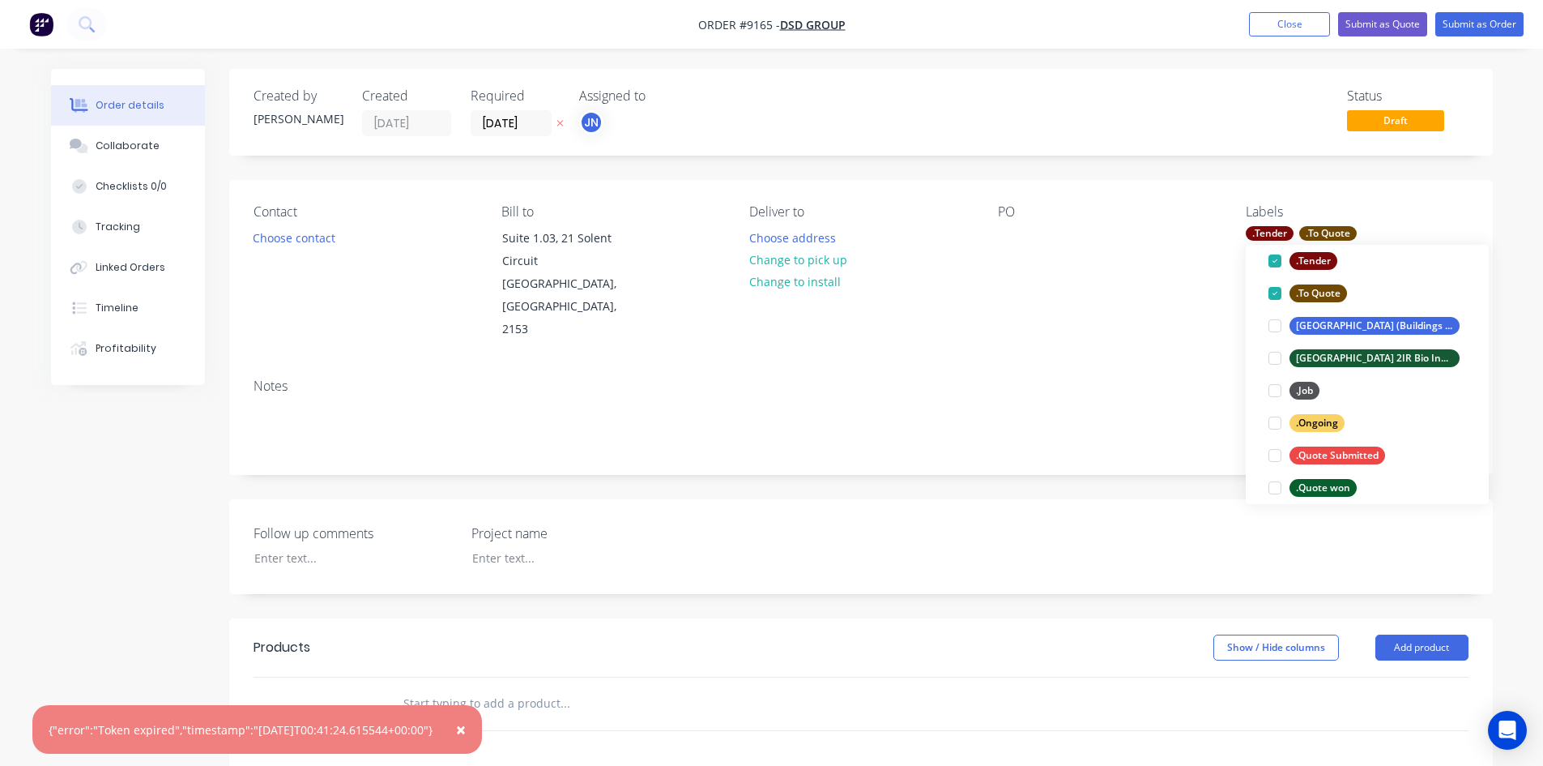
click at [1398, 185] on div "Contact Choose contact [PERSON_NAME] to [STREET_ADDRESS] Deliver to Choose addr…" at bounding box center [861, 273] width 1264 height 186
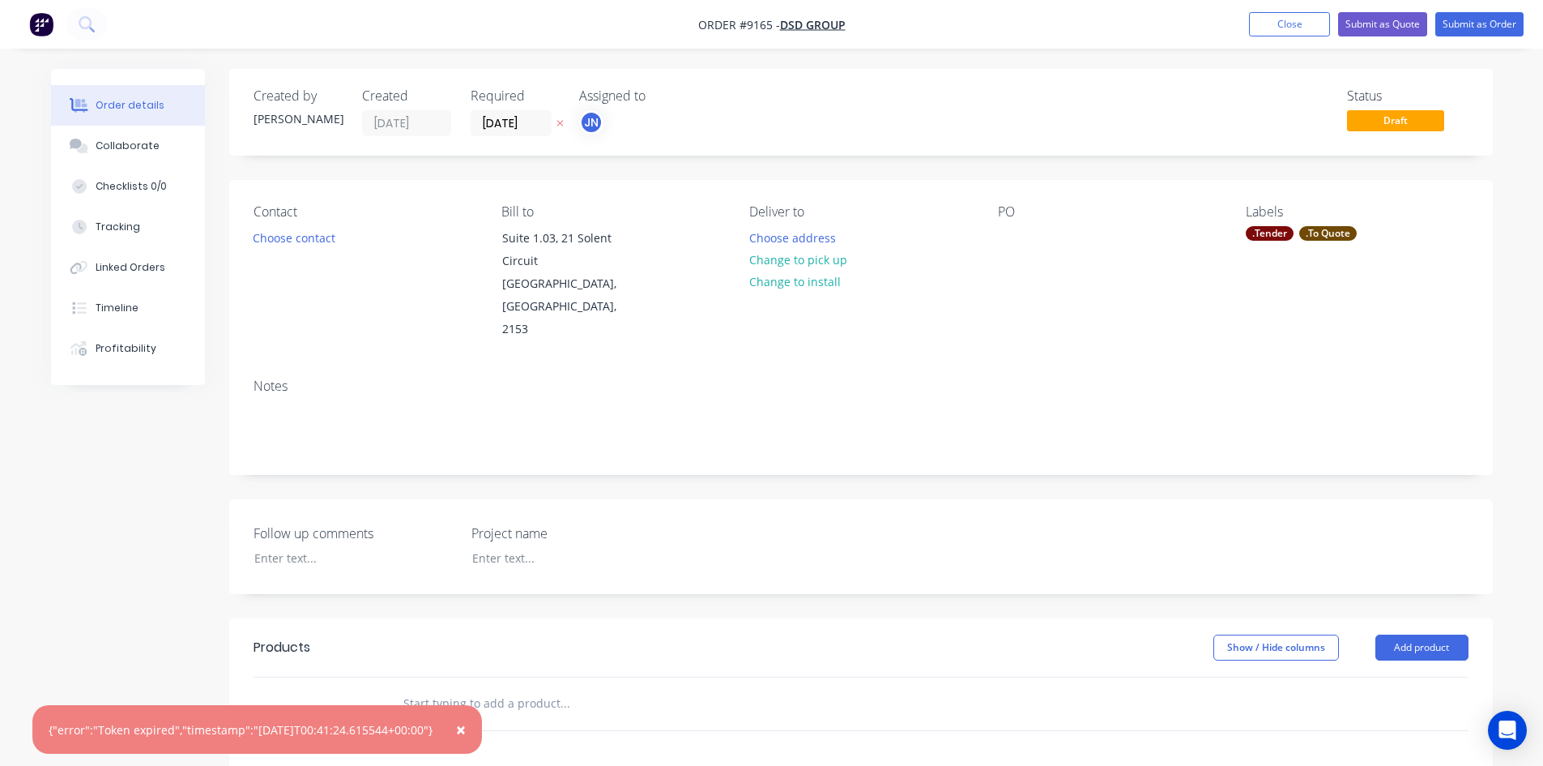
click at [1293, 212] on div "Labels" at bounding box center [1357, 211] width 222 height 15
click at [1314, 236] on div ".To Quote" at bounding box center [1329, 233] width 58 height 15
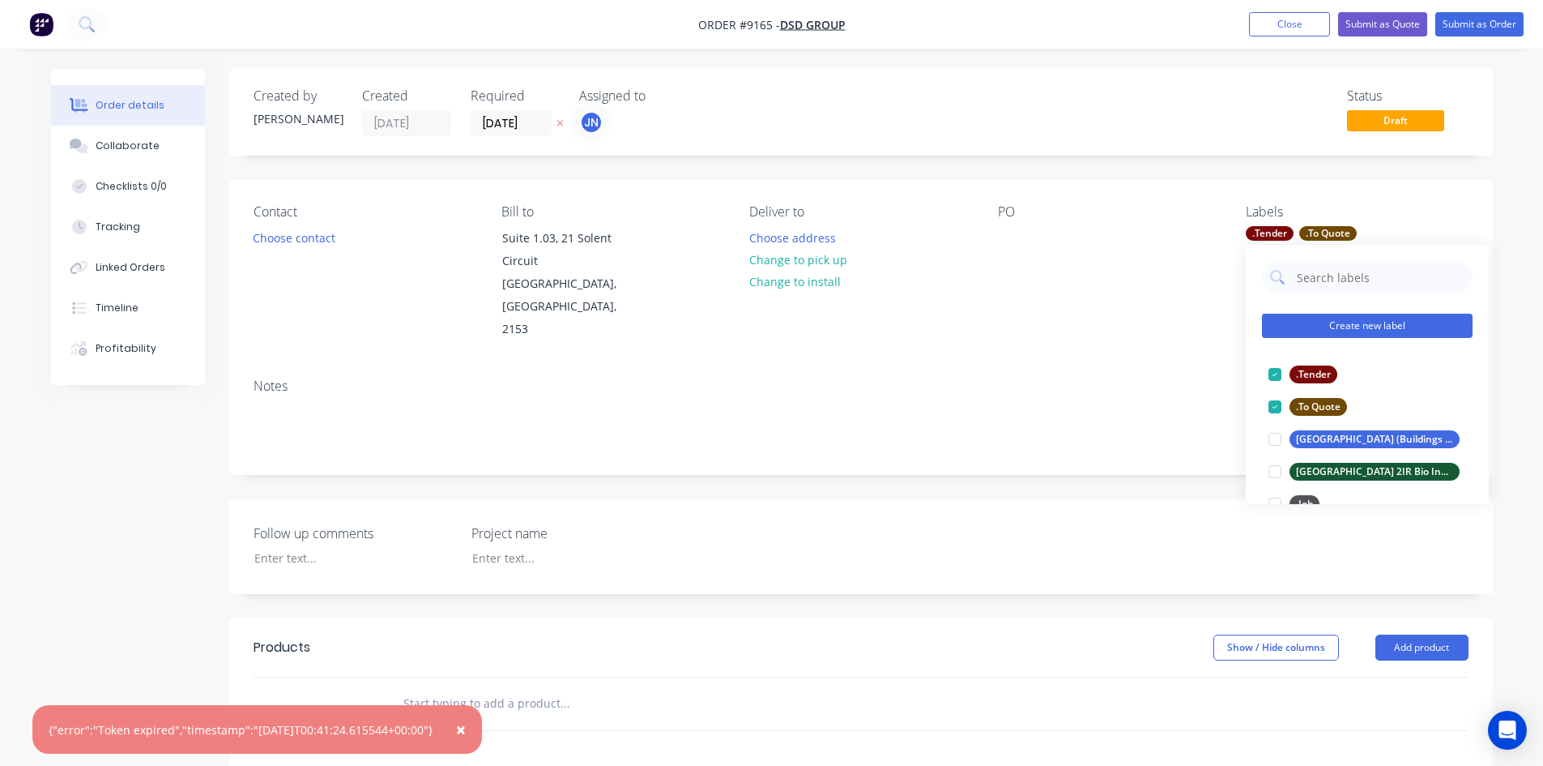
click at [1360, 314] on button "Create new label" at bounding box center [1367, 326] width 211 height 24
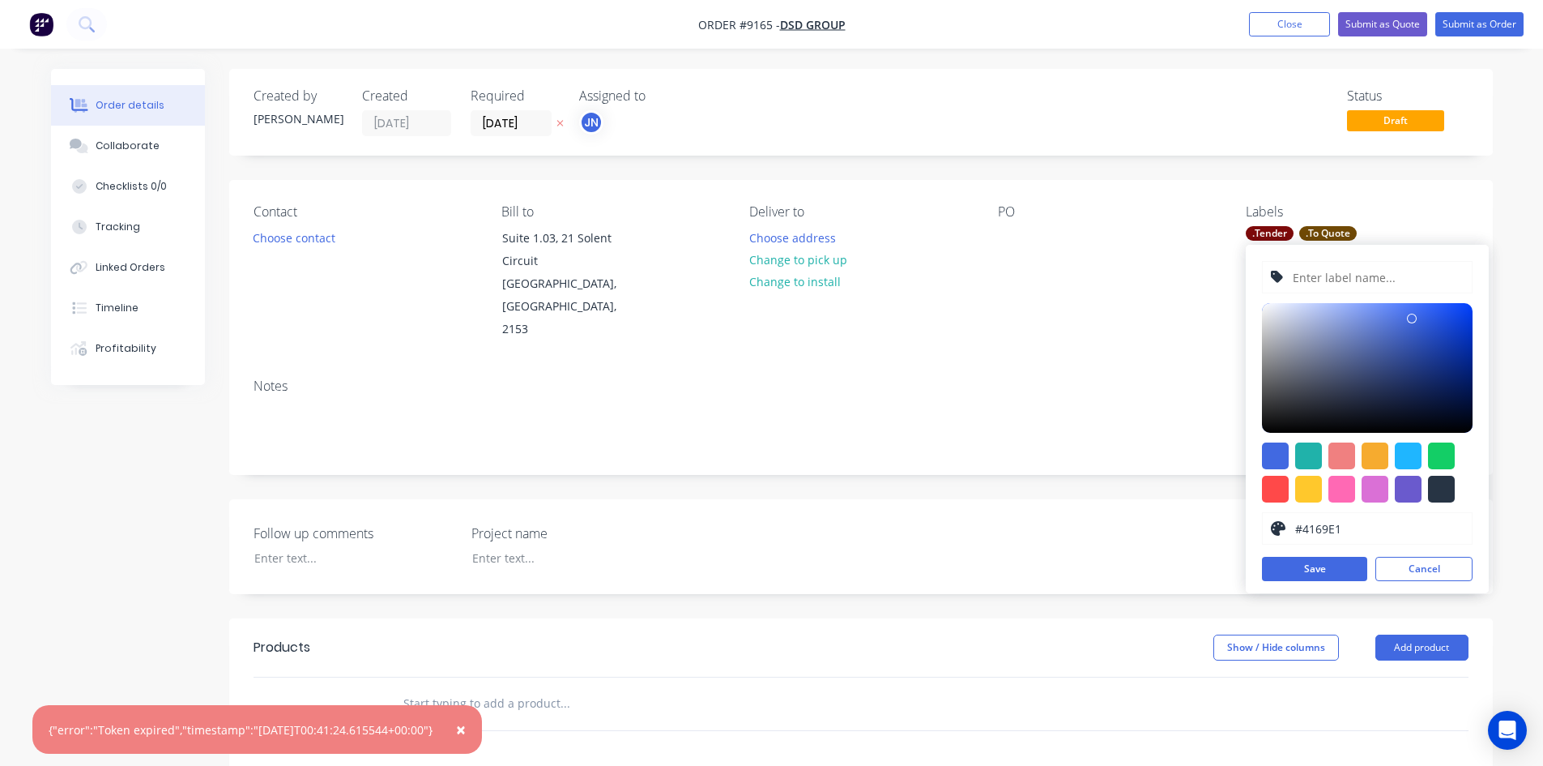
click at [1333, 279] on input "text" at bounding box center [1377, 277] width 173 height 31
type input "Hills Hub Commercial Development"
click at [1308, 567] on button "Save" at bounding box center [1314, 569] width 105 height 24
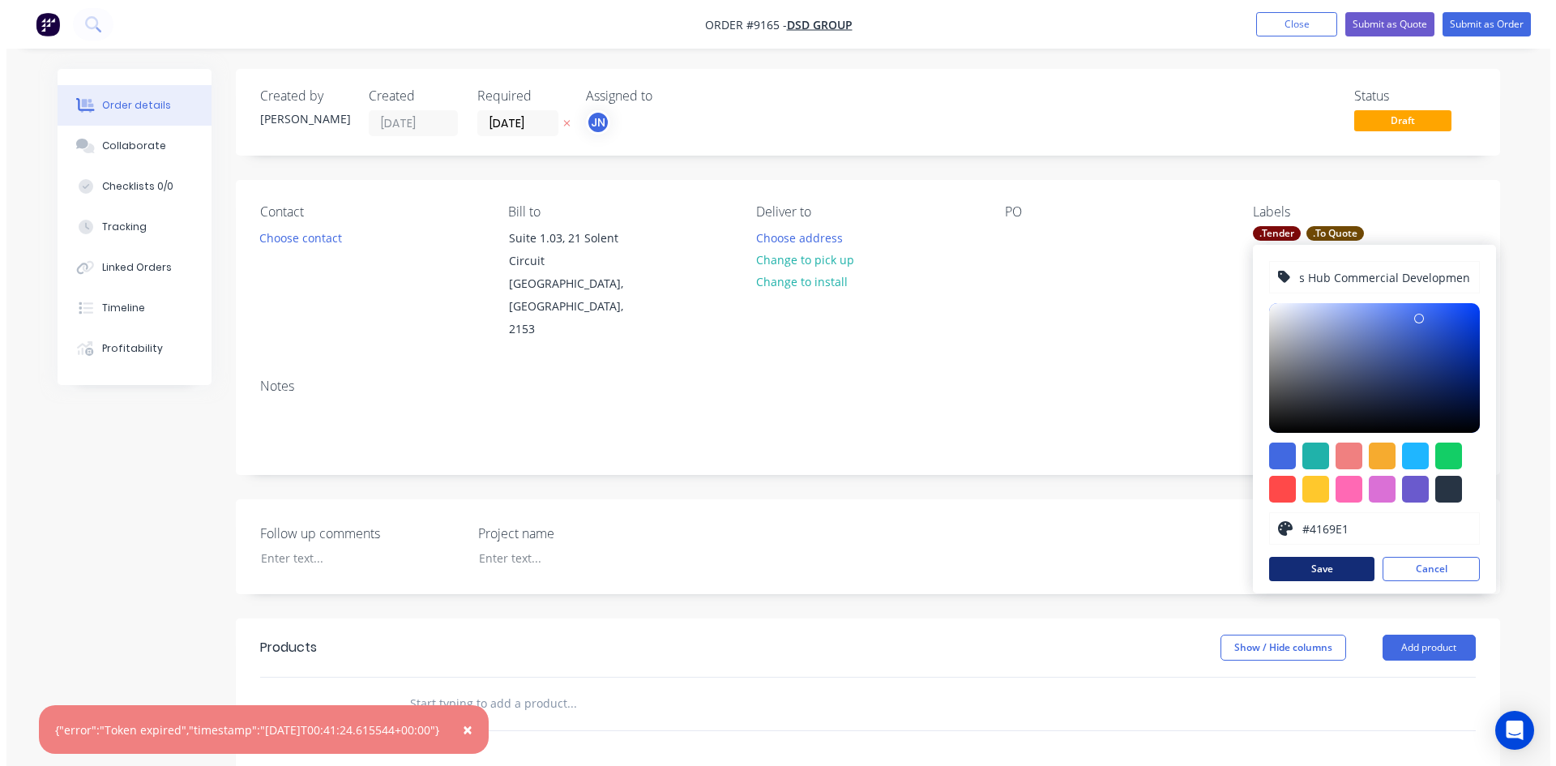
scroll to position [0, 0]
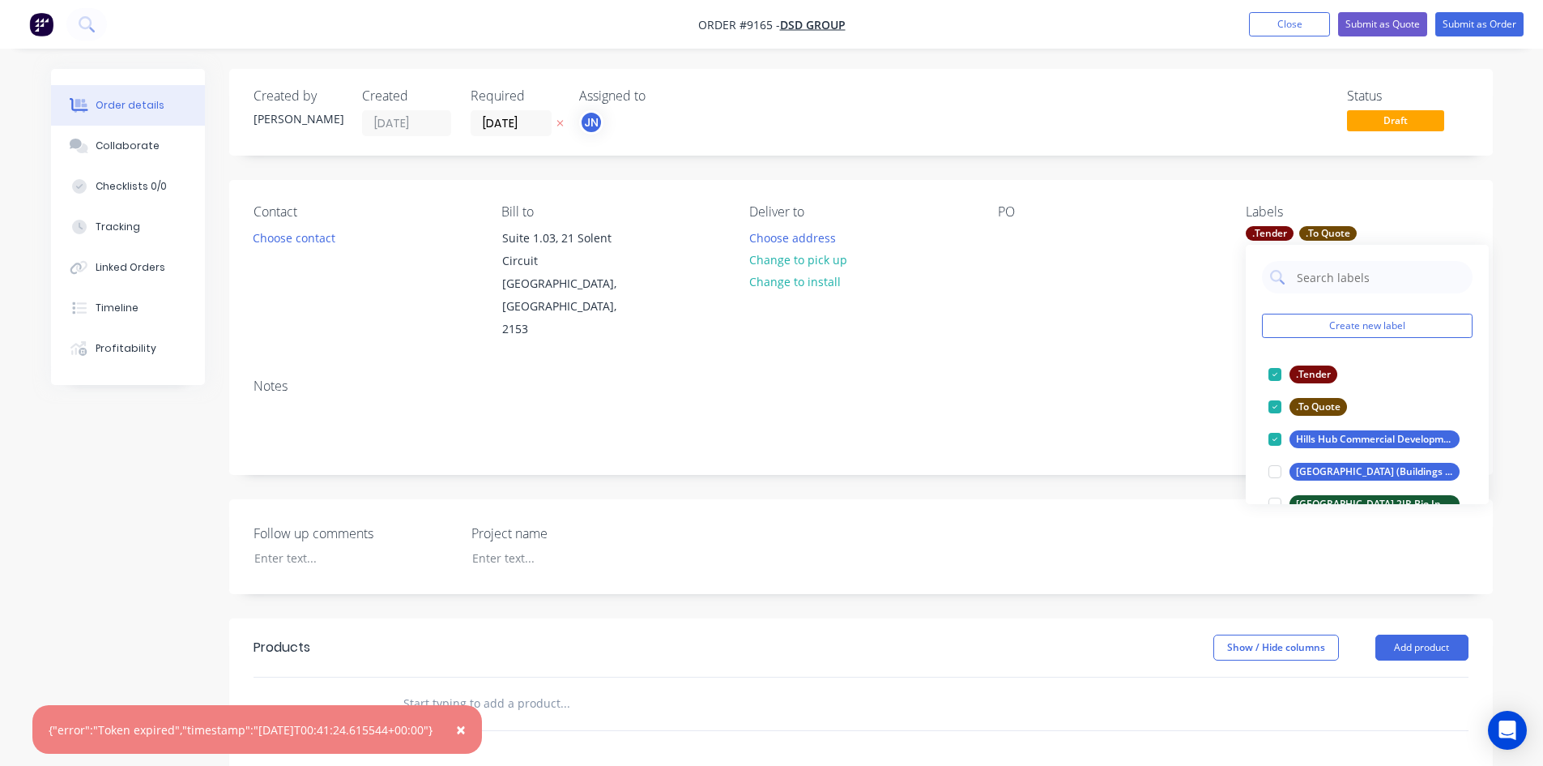
click at [1137, 173] on div "Created by [PERSON_NAME] Created [DATE] Required [DATE] Assigned to JN Status D…" at bounding box center [861, 594] width 1264 height 1051
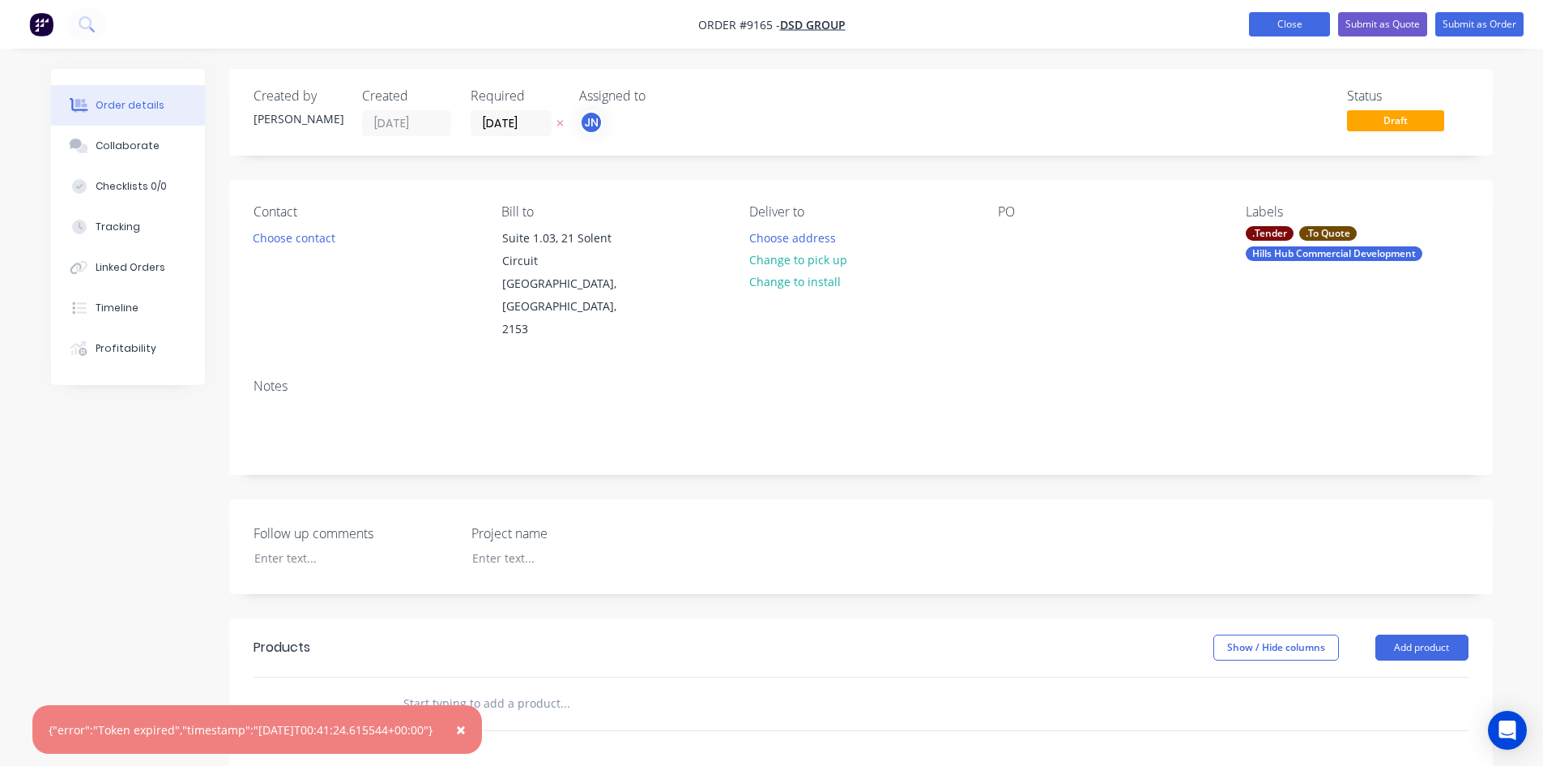
click at [1287, 28] on button "Close" at bounding box center [1289, 24] width 81 height 24
